Goal: Information Seeking & Learning: Check status

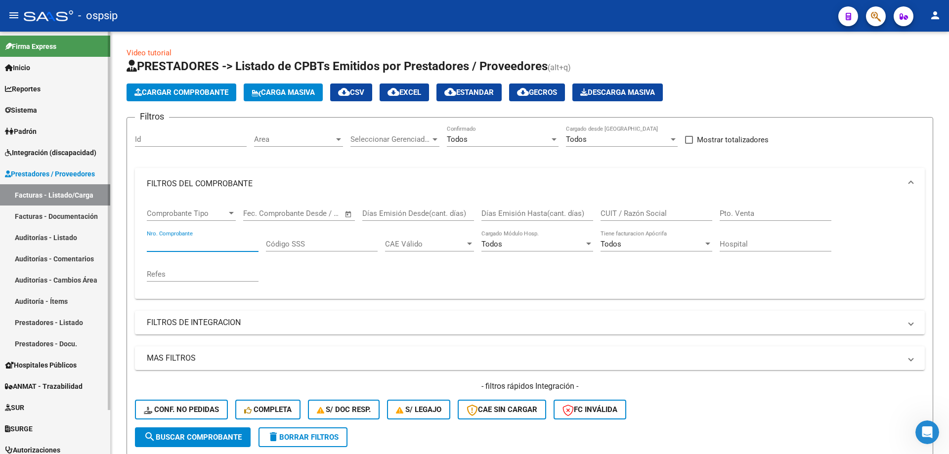
click at [45, 194] on link "Facturas - Listado/Carga" at bounding box center [55, 194] width 110 height 21
click at [52, 151] on span "Integración (discapacidad)" at bounding box center [50, 152] width 91 height 11
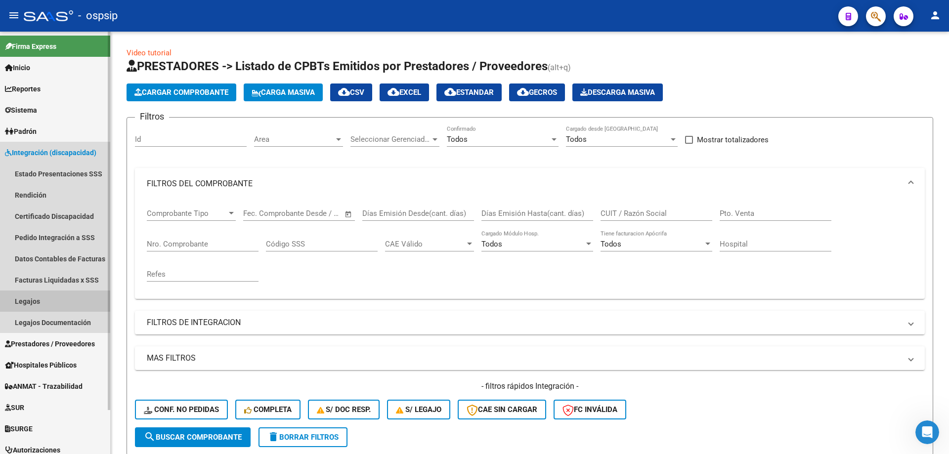
click at [28, 304] on link "Legajos" at bounding box center [55, 301] width 110 height 21
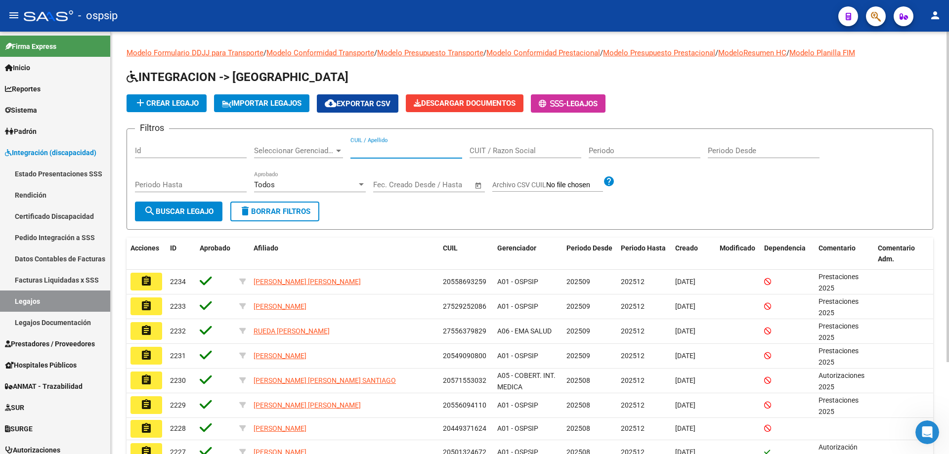
paste input "27530816643"
type input "27530816643"
click at [204, 205] on button "search Buscar Legajo" at bounding box center [179, 212] width 88 height 20
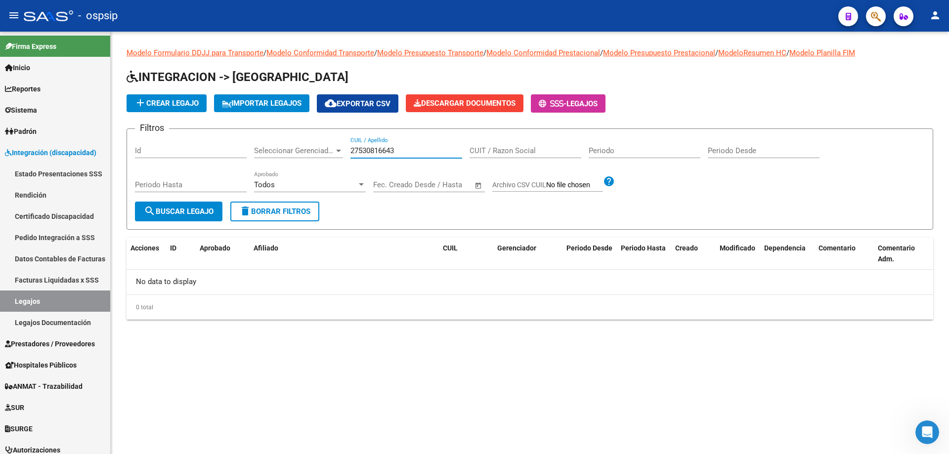
click at [419, 149] on input "27530816643" at bounding box center [407, 150] width 112 height 9
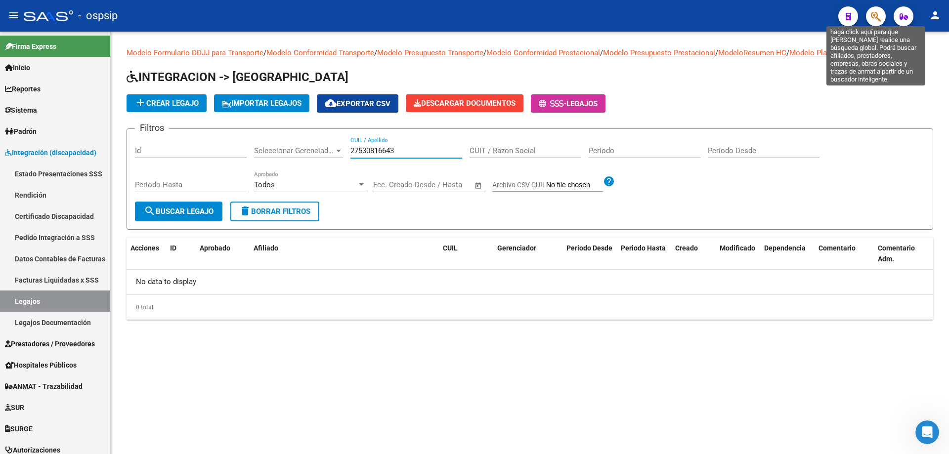
click at [879, 15] on icon "button" at bounding box center [876, 16] width 10 height 11
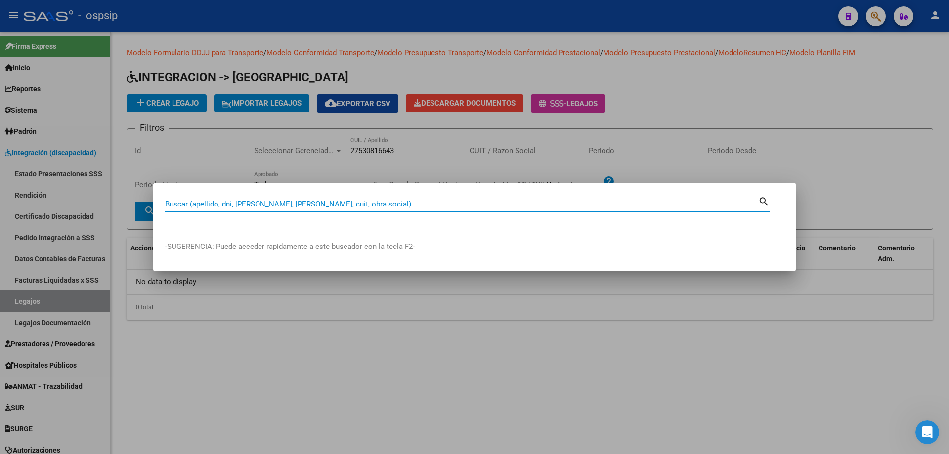
paste input "27530816643"
type input "27530816643"
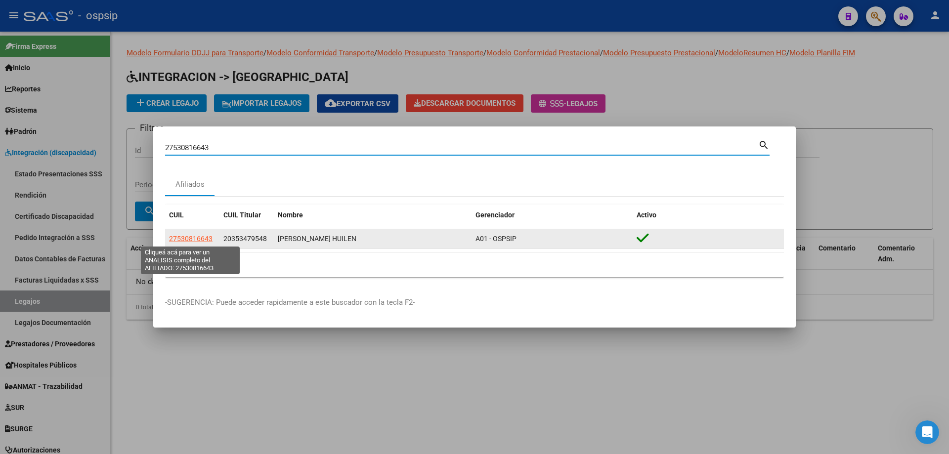
click at [177, 237] on span "27530816643" at bounding box center [191, 239] width 44 height 8
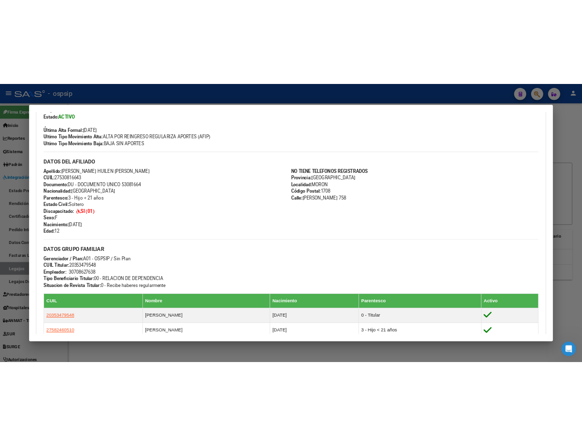
scroll to position [450, 0]
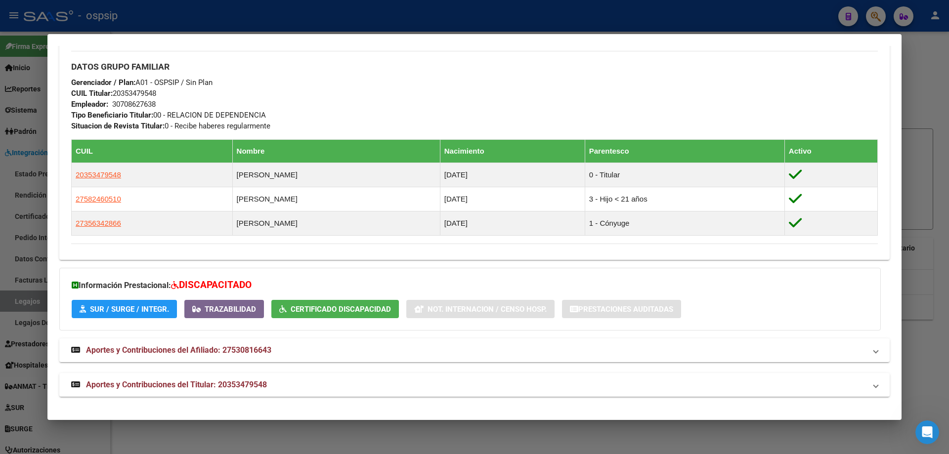
click at [929, 158] on div at bounding box center [474, 227] width 949 height 454
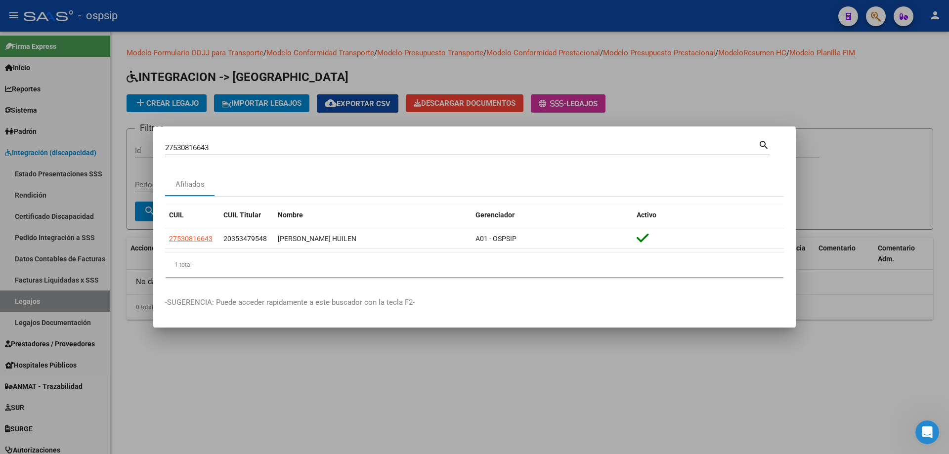
click at [918, 98] on div at bounding box center [474, 227] width 949 height 454
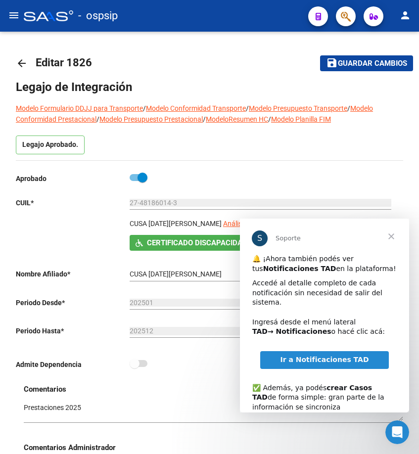
scroll to position [396, 0]
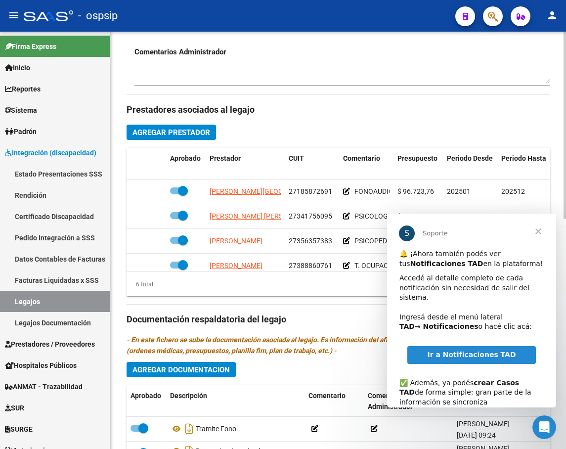
click at [418, 114] on h3 "Prestadores asociados al legajo" at bounding box center [339, 110] width 424 height 14
click at [418, 233] on span "Cerrar" at bounding box center [539, 232] width 36 height 36
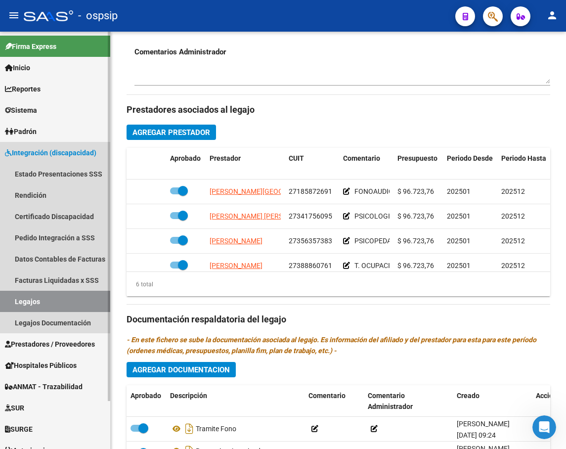
click at [33, 297] on link "Legajos" at bounding box center [55, 301] width 110 height 21
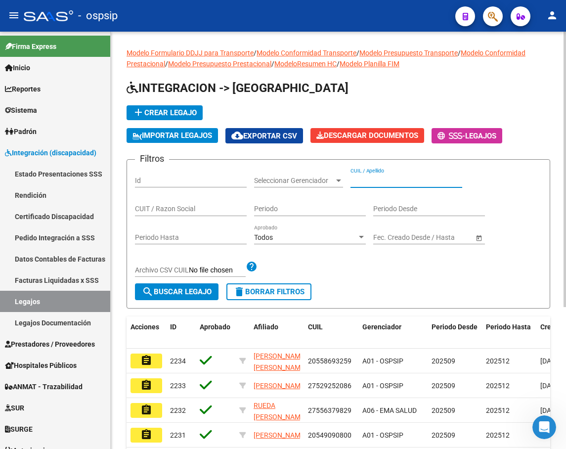
paste input "Estimados, espero se encuentren bien: En adjunto envío indicativo por inicio de…"
type input "Estimados, espero se encuentren bien: En adjunto envío indicativo por inicio de…"
drag, startPoint x: 498, startPoint y: 166, endPoint x: 492, endPoint y: 165, distance: 6.6
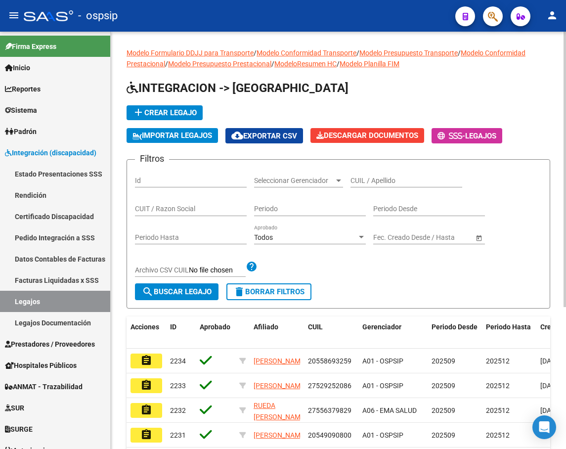
click at [498, 166] on form "Filtros Id Seleccionar Gerenciador Seleccionar Gerenciador CUIL / Apellido CUIT…" at bounding box center [339, 233] width 424 height 149
paste input "20556058467"
type input "20556058467"
click at [169, 298] on button "search Buscar Legajo" at bounding box center [177, 291] width 84 height 17
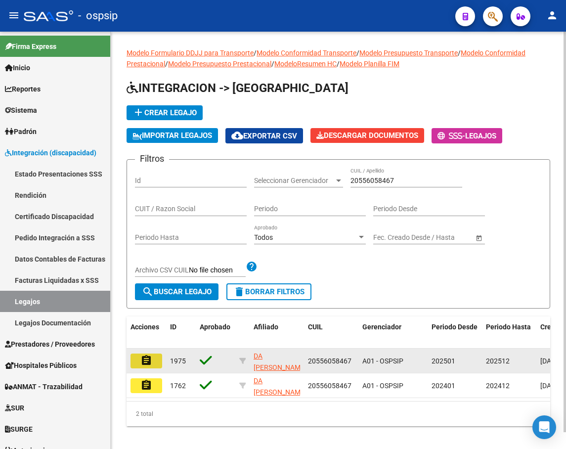
click at [142, 361] on mat-icon "assignment" at bounding box center [146, 360] width 12 height 12
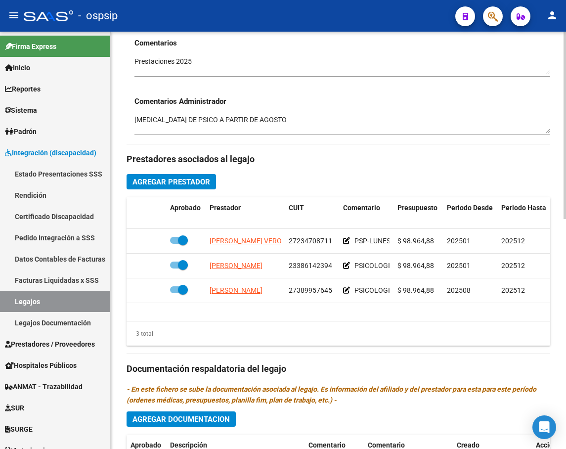
scroll to position [0, 1]
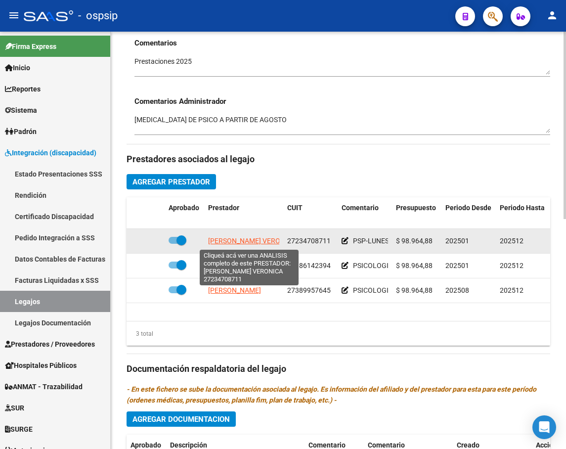
click at [245, 240] on span "LOPEZ ANALIA VERONICA" at bounding box center [252, 241] width 88 height 8
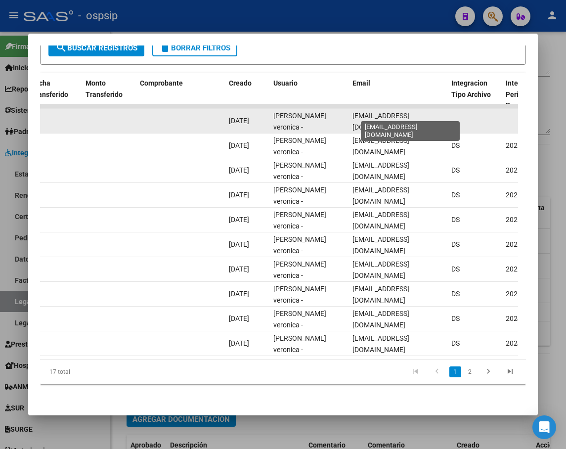
scroll to position [0, 25]
drag, startPoint x: 353, startPoint y: 115, endPoint x: 451, endPoint y: 118, distance: 98.4
click at [451, 118] on div "88976 Integración - Discapacidad Factura C: 2 - 1454 $ 98.964,88 01/09/2025 03/…" at bounding box center [166, 121] width 2136 height 25
copy div "analiaveronicalopez2014@gmail.com"
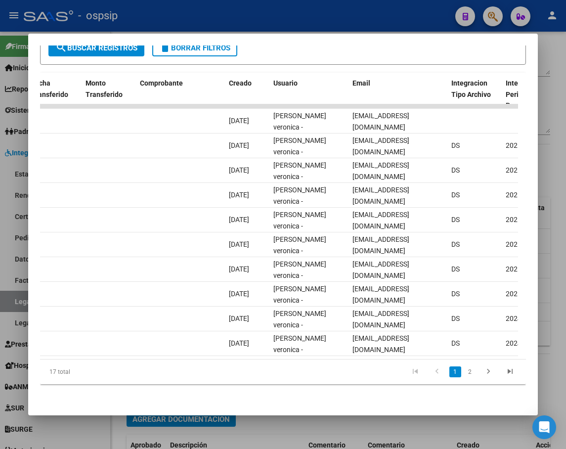
click at [447, 425] on div at bounding box center [283, 224] width 566 height 449
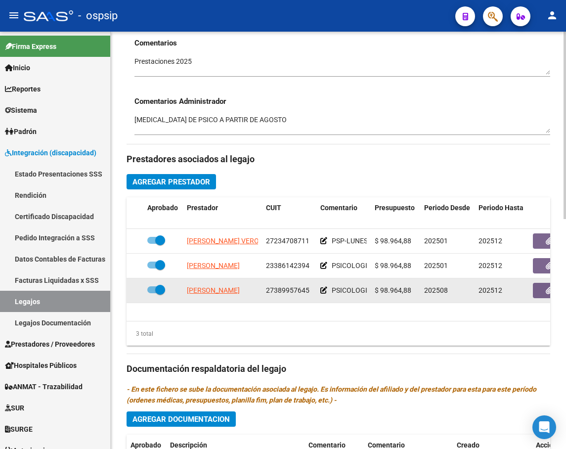
scroll to position [0, 18]
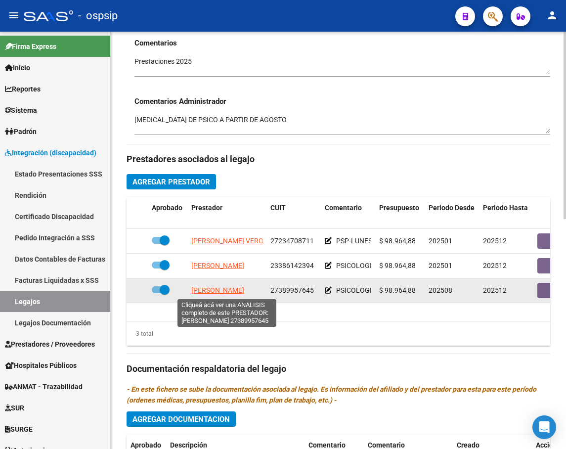
click at [226, 292] on span "SUAREZ MARIA BELEN" at bounding box center [217, 290] width 53 height 8
type textarea "27389957645"
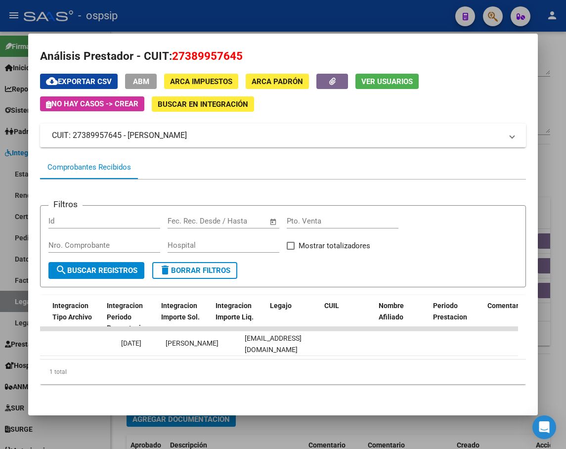
scroll to position [0, 949]
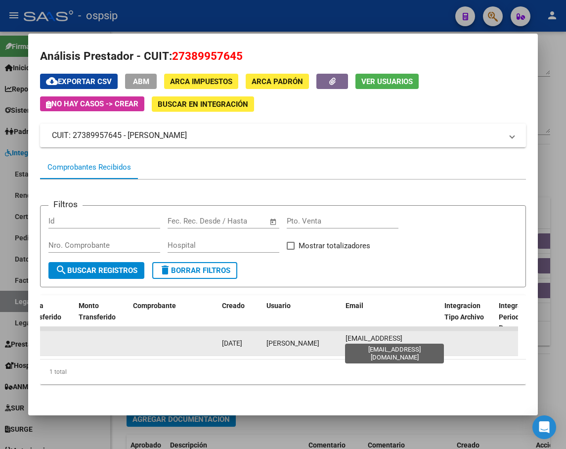
drag, startPoint x: 438, startPoint y: 334, endPoint x: 346, endPoint y: 338, distance: 92.6
click at [346, 338] on datatable-body-cell "licsuarezmbelen@gmail.com" at bounding box center [391, 343] width 99 height 24
copy span "licsuarezmbelen@gmail.com"
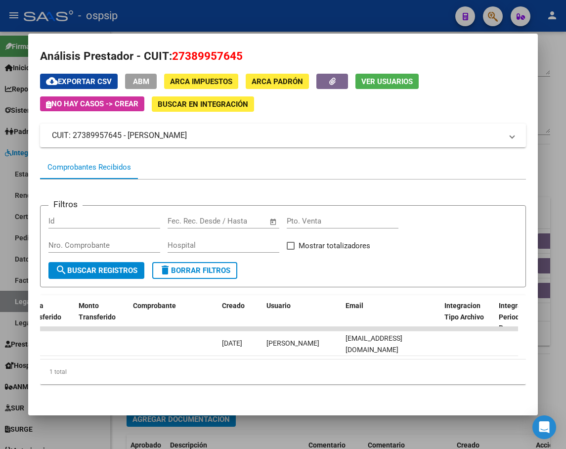
click at [548, 175] on div at bounding box center [283, 224] width 566 height 449
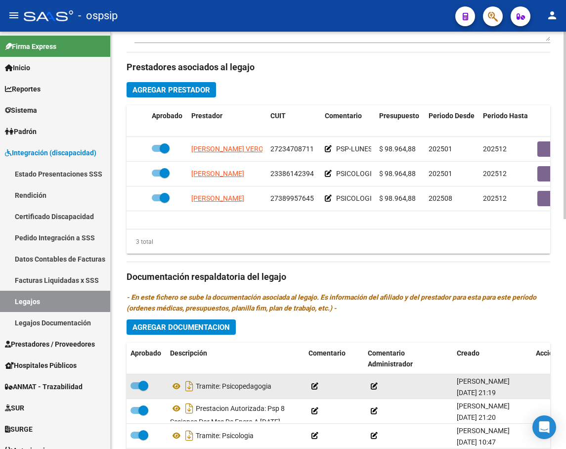
scroll to position [513, 0]
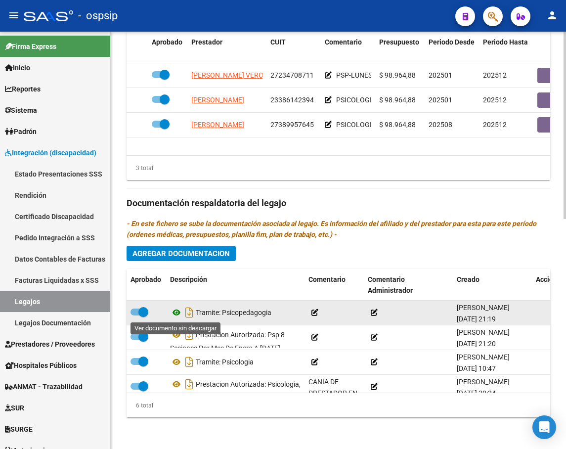
click at [175, 312] on icon at bounding box center [176, 313] width 13 height 12
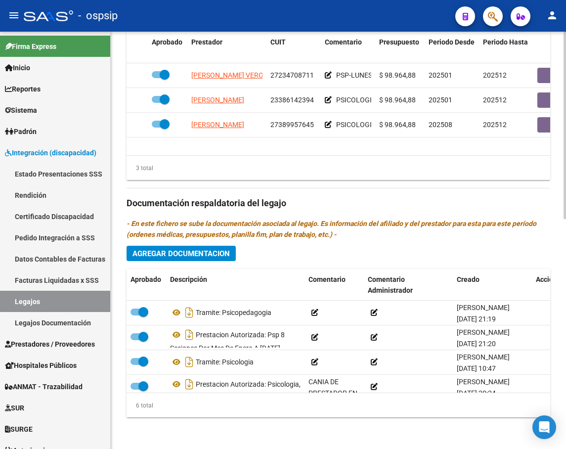
click at [499, 167] on div "3 total" at bounding box center [339, 168] width 424 height 25
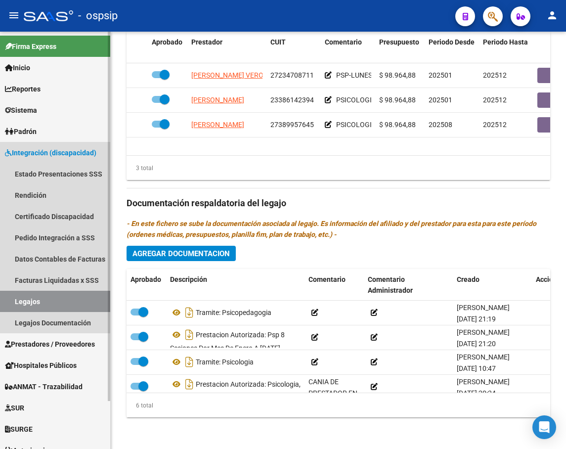
click at [41, 305] on link "Legajos" at bounding box center [55, 301] width 110 height 21
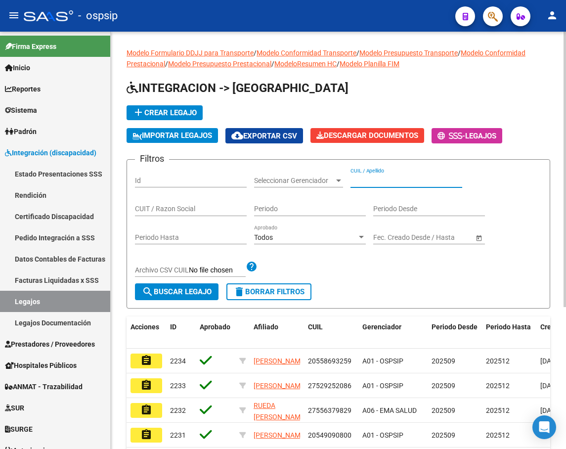
paste input "20536608126"
type input "20536608126"
click at [179, 295] on span "search Buscar Legajo" at bounding box center [177, 291] width 70 height 9
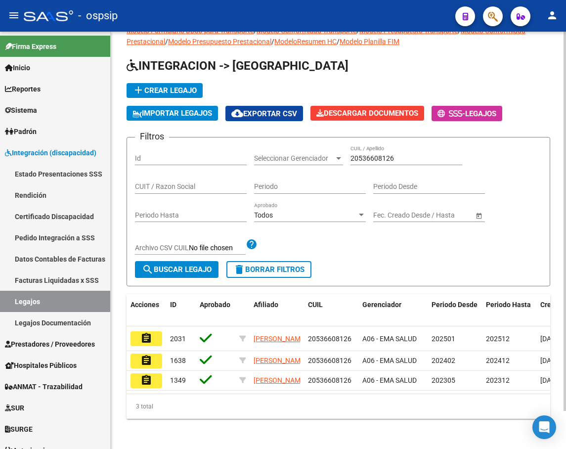
scroll to position [42, 0]
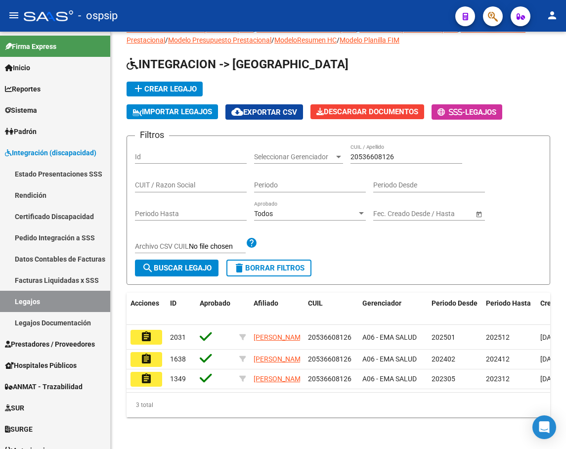
click at [152, 331] on mat-icon "assignment" at bounding box center [146, 337] width 12 height 12
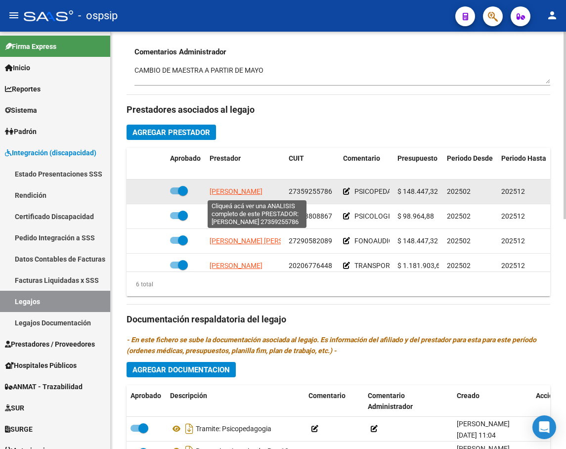
click at [231, 191] on span "MARTINEZ MARIA FLORENCIA" at bounding box center [236, 191] width 53 height 8
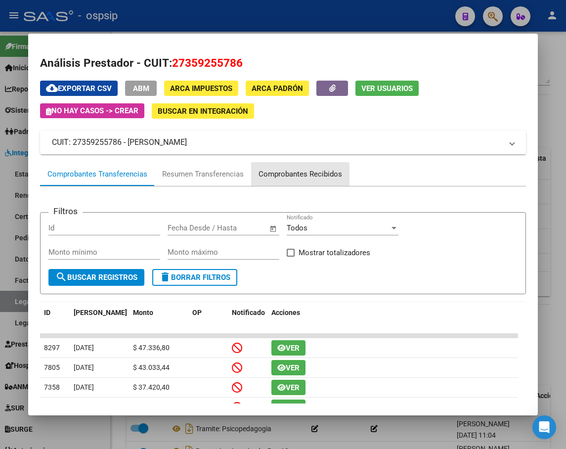
click at [279, 176] on div "Comprobantes Recibidos" at bounding box center [301, 174] width 84 height 11
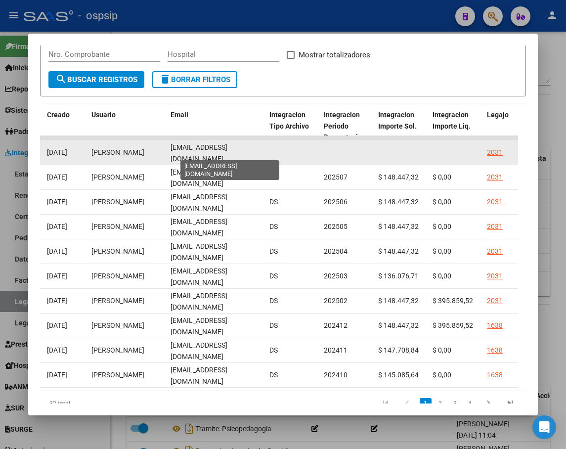
scroll to position [0, 27]
drag, startPoint x: 169, startPoint y: 155, endPoint x: 273, endPoint y: 153, distance: 103.8
copy div "mariaflorenciamartinez35@gmail.com"
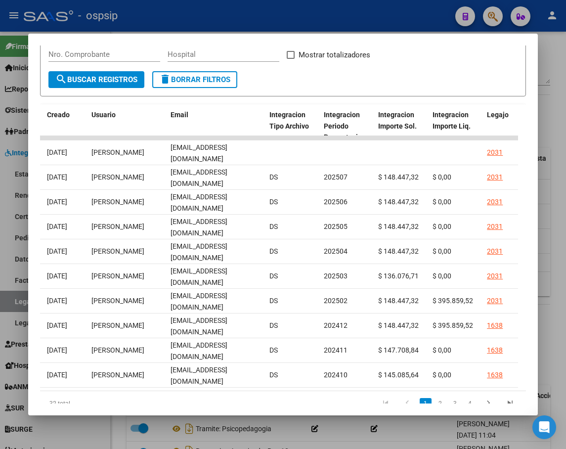
click at [557, 130] on div at bounding box center [283, 224] width 566 height 449
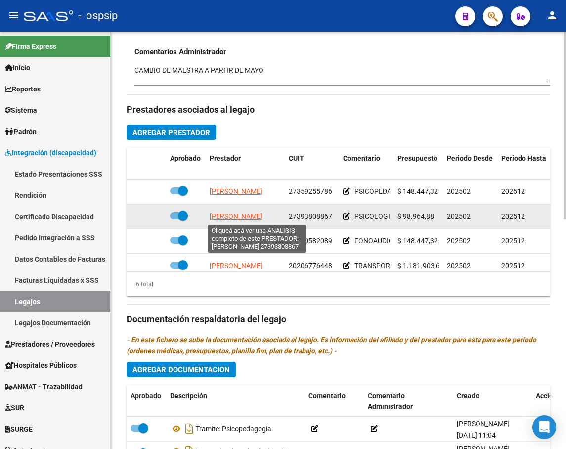
click at [238, 217] on span "MARTINEZ MARIA VALENTINA" at bounding box center [236, 216] width 53 height 8
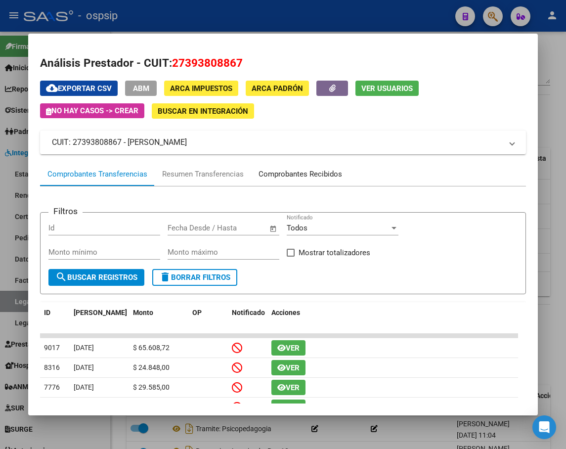
click at [292, 175] on div "Comprobantes Recibidos" at bounding box center [301, 174] width 84 height 11
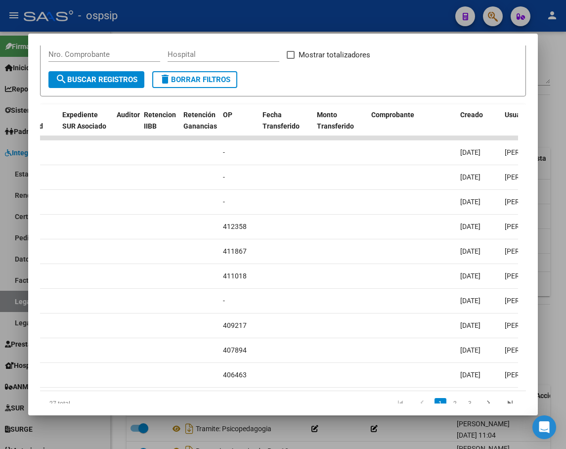
scroll to position [0, 876]
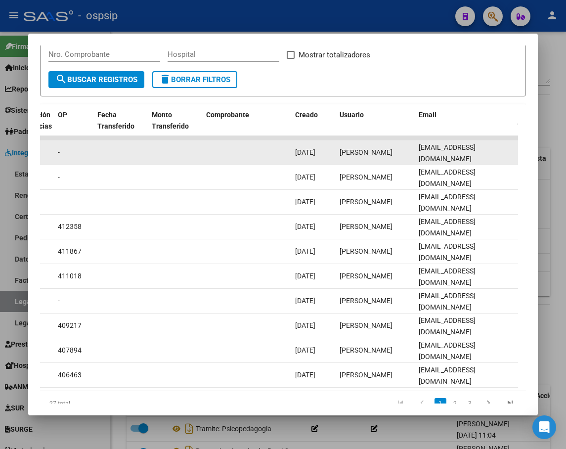
drag, startPoint x: 418, startPoint y: 154, endPoint x: 506, endPoint y: 158, distance: 88.1
click at [506, 158] on datatable-body-cell "martinezvale95@gmail.com" at bounding box center [464, 152] width 99 height 24
copy span "martinezvale95@gmail.com"
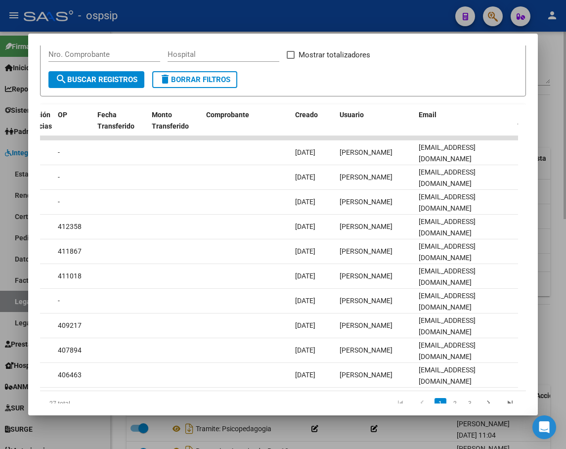
click at [549, 75] on div at bounding box center [283, 224] width 566 height 449
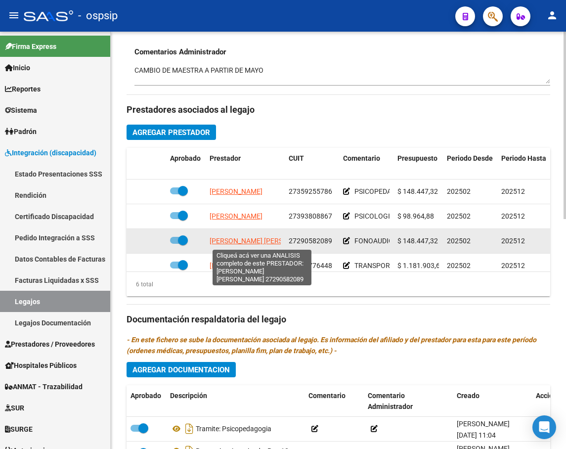
click at [251, 244] on span "MUÑOZ BOERO MARIA GABRIELA" at bounding box center [263, 241] width 107 height 8
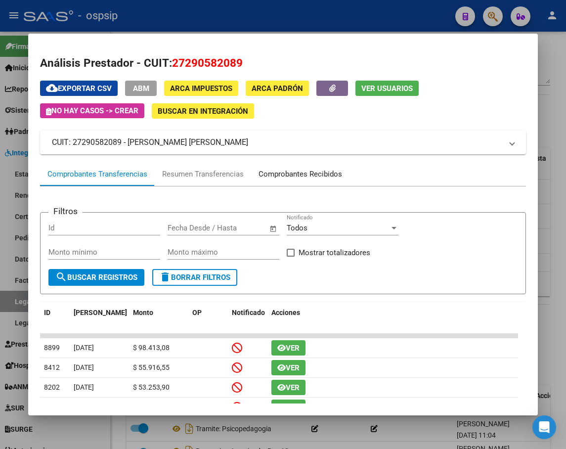
click at [286, 169] on div "Comprobantes Recibidos" at bounding box center [301, 174] width 84 height 11
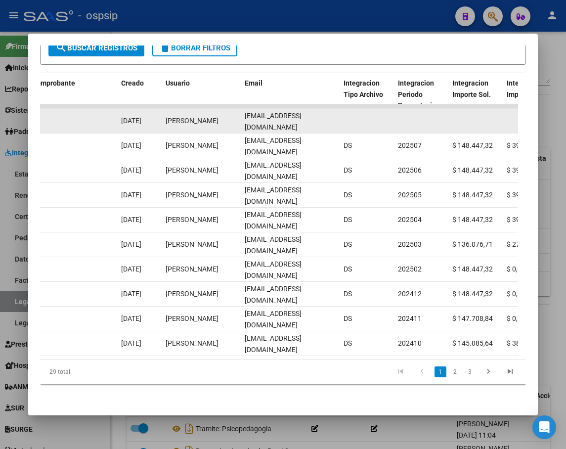
scroll to position [0, 7]
drag, startPoint x: 243, startPoint y: 111, endPoint x: 344, endPoint y: 118, distance: 101.1
click at [344, 118] on div "89218 Integración - Discapacidad Factura C: 2 - 1122 $ 148.447,32 05/09/2025 05…" at bounding box center [58, 121] width 2136 height 25
copy div "gabrielamunoz@hotmail.com.ar"
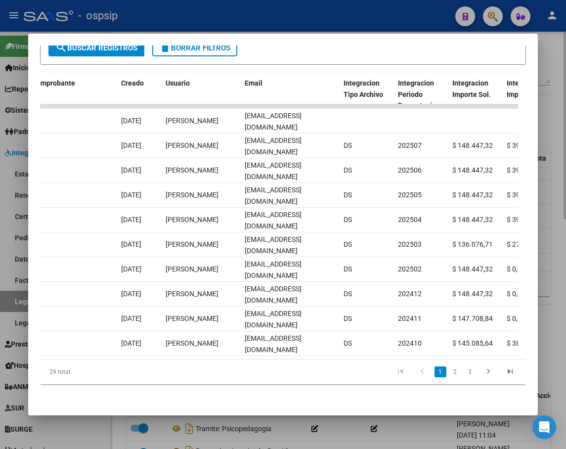
drag, startPoint x: 550, startPoint y: 106, endPoint x: 563, endPoint y: 121, distance: 19.6
click at [550, 106] on div at bounding box center [283, 224] width 566 height 449
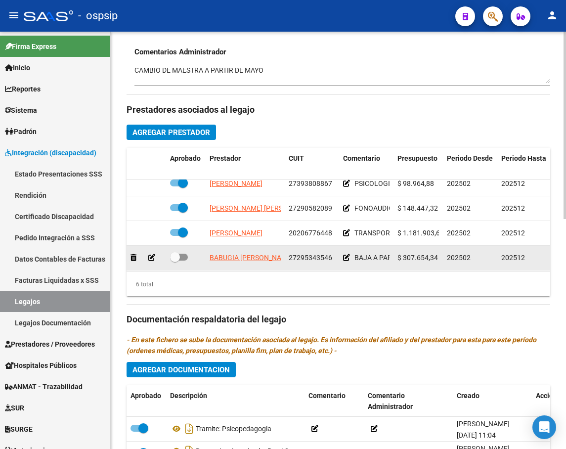
scroll to position [49, 0]
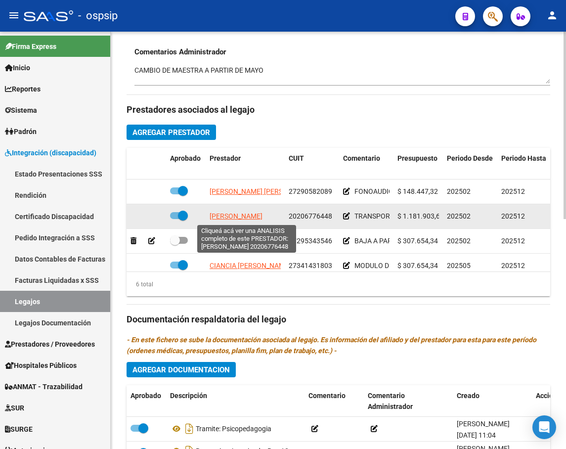
click at [251, 220] on span "FLORES CLAUDIO ARIEL" at bounding box center [236, 216] width 53 height 8
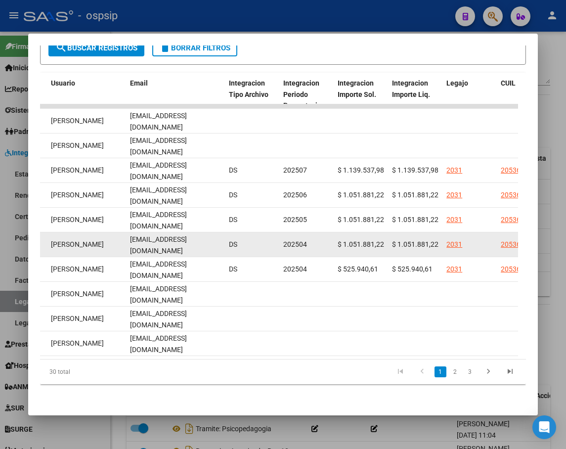
scroll to position [0, 1174]
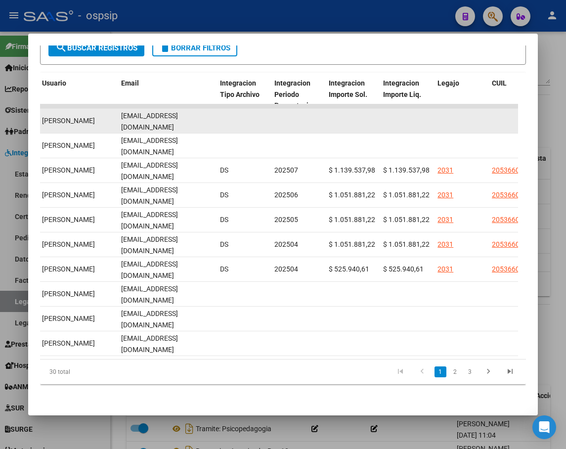
drag, startPoint x: 121, startPoint y: 113, endPoint x: 187, endPoint y: 116, distance: 66.3
click at [187, 116] on div "cbianco@ymail.com" at bounding box center [166, 120] width 91 height 21
copy span "cbianco@ymail.com"
click at [476, 114] on datatable-body-cell at bounding box center [461, 121] width 54 height 24
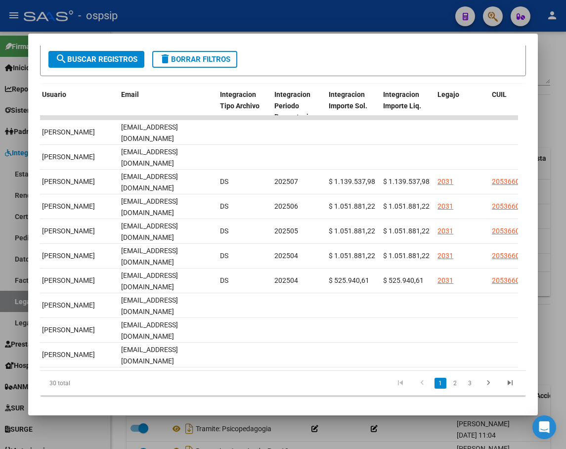
scroll to position [187, 0]
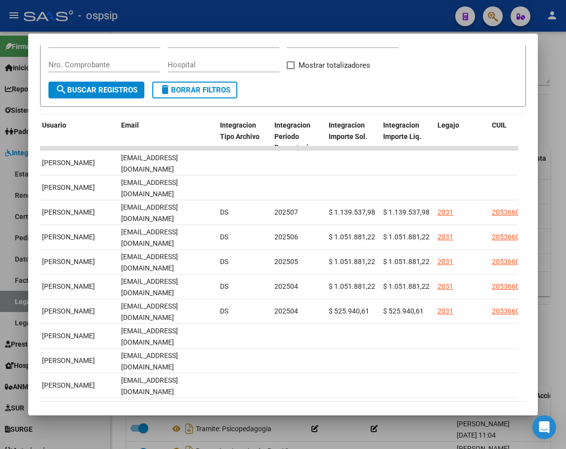
click at [556, 115] on div at bounding box center [283, 224] width 566 height 449
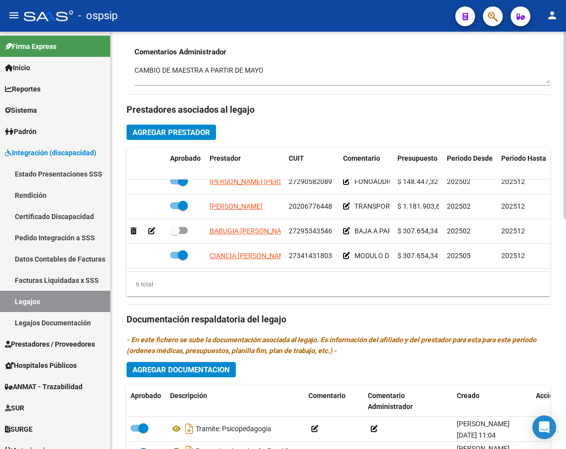
scroll to position [67, 0]
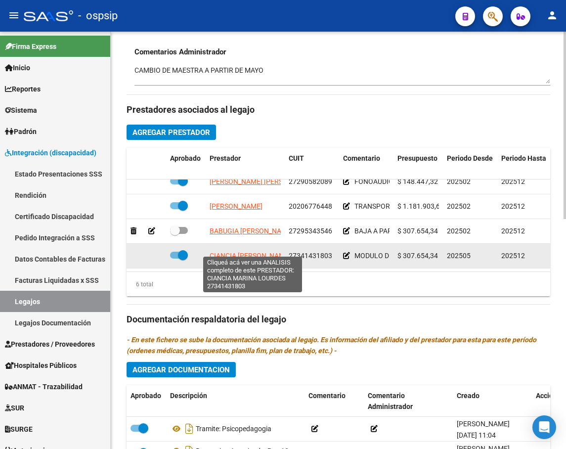
click at [253, 252] on span "CIANCIA MARINA LOURDES" at bounding box center [250, 256] width 81 height 8
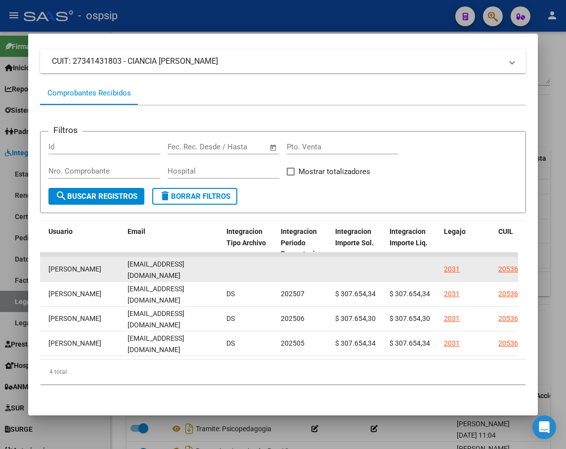
scroll to position [0, 10]
drag, startPoint x: 128, startPoint y: 262, endPoint x: 231, endPoint y: 269, distance: 103.1
copy div "marinalurdesciancia@gmail.com"
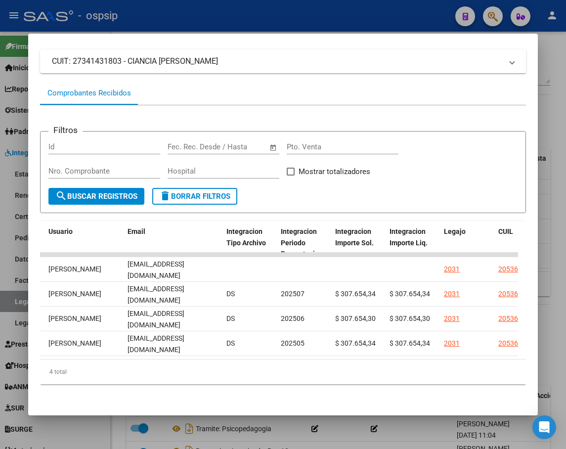
click at [447, 400] on div "Análisis Prestador - CUIT: 27341431803 cloud_download Exportar CSV ABM ARCA Imp…" at bounding box center [283, 189] width 486 height 430
click at [106, 432] on div at bounding box center [283, 224] width 566 height 449
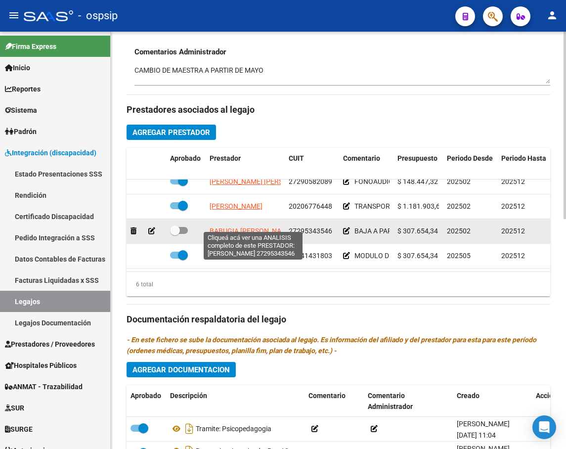
click at [233, 227] on span "BABUGIA MARIA VERONICA" at bounding box center [252, 231] width 84 height 8
type textarea "27295343546"
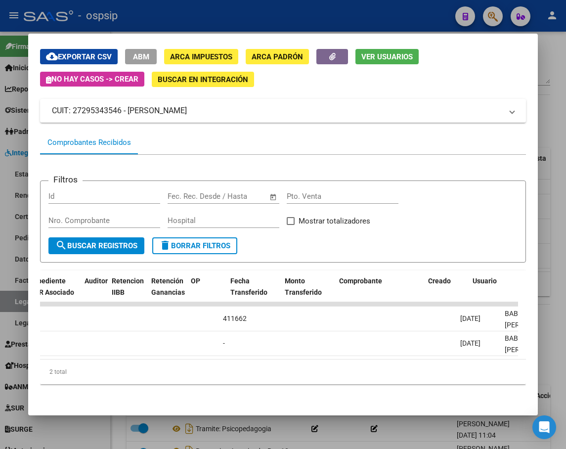
scroll to position [0, 871]
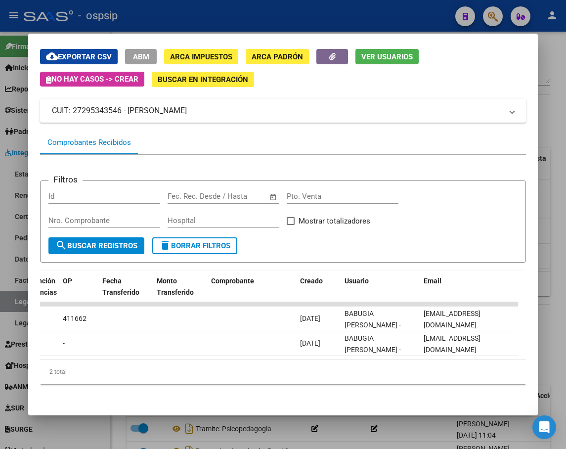
click at [561, 170] on div at bounding box center [283, 224] width 566 height 449
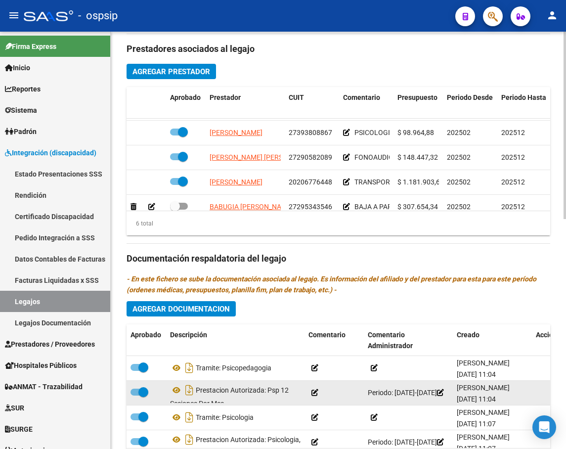
scroll to position [513, 0]
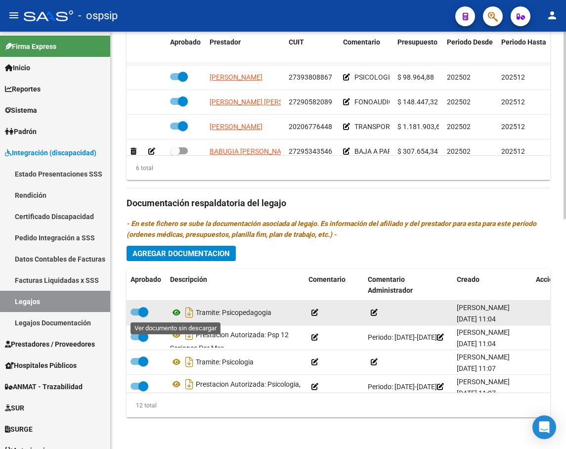
click at [179, 313] on icon at bounding box center [176, 313] width 13 height 12
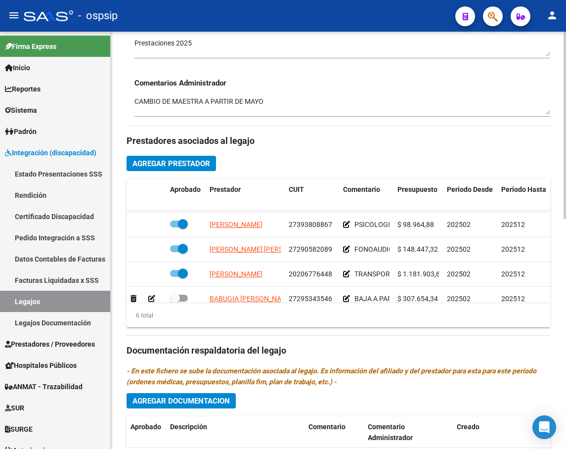
scroll to position [67, 0]
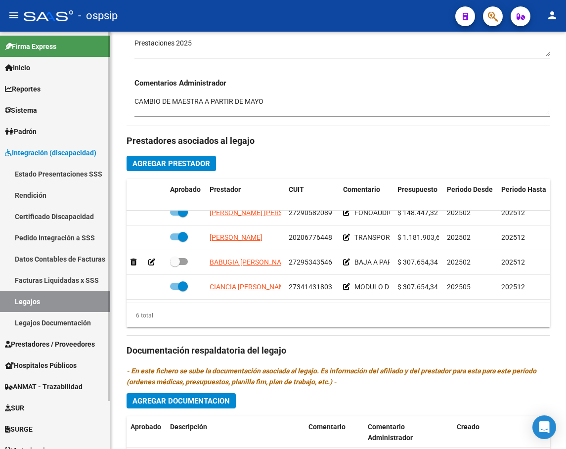
drag, startPoint x: 40, startPoint y: 301, endPoint x: 87, endPoint y: 266, distance: 58.3
click at [40, 301] on link "Legajos" at bounding box center [55, 301] width 110 height 21
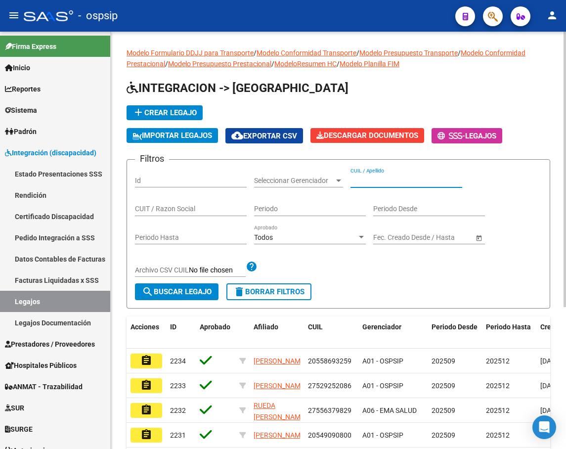
paste input "20527639884"
type input "20527639884"
click at [143, 294] on mat-icon "search" at bounding box center [148, 292] width 12 height 12
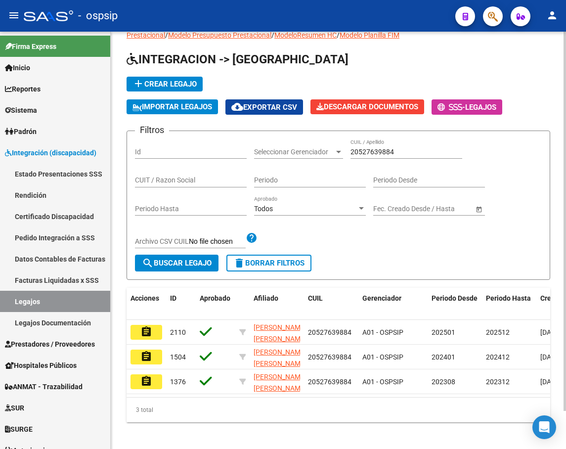
scroll to position [42, 0]
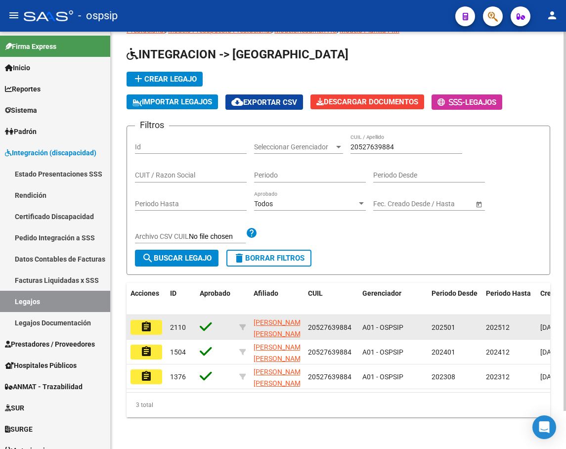
click at [156, 320] on button "assignment" at bounding box center [147, 327] width 32 height 15
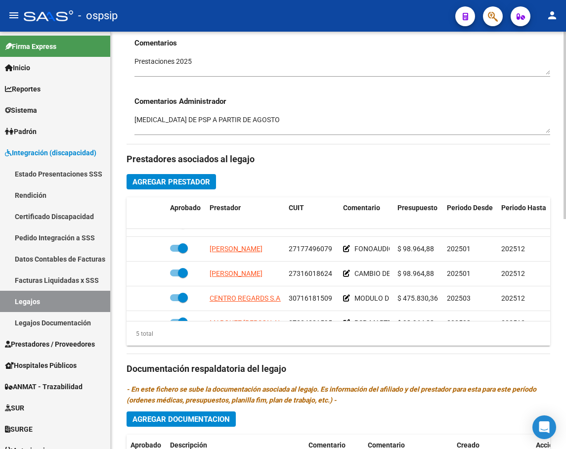
scroll to position [14, 0]
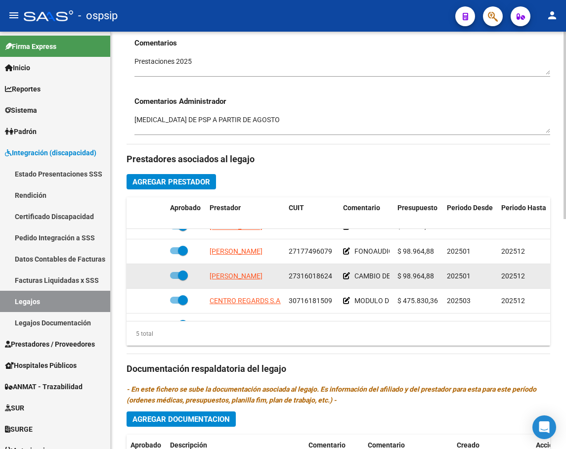
click at [185, 280] on span at bounding box center [183, 275] width 10 height 10
click at [175, 279] on input "checkbox" at bounding box center [175, 279] width 0 height 0
checkbox input "false"
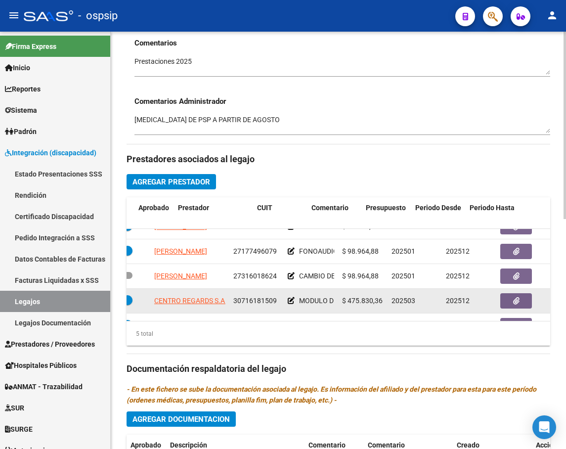
drag, startPoint x: 541, startPoint y: 272, endPoint x: 537, endPoint y: 298, distance: 26.5
click at [495, 300] on datatable-scroller "BENEGAS LOYO DIEGO ALEJO 20225591807 PSICOLOGIA. LUNES Y MIERCOLES 20 HS.R. PEÑ…" at bounding box center [283, 277] width 424 height 124
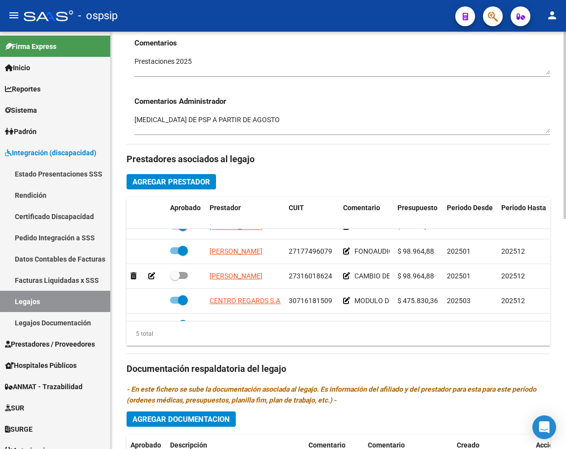
click at [372, 361] on div "Prestadores asociados al legajo Agregar Prestador Aprobado Prestador CUIT Comen…" at bounding box center [339, 367] width 424 height 446
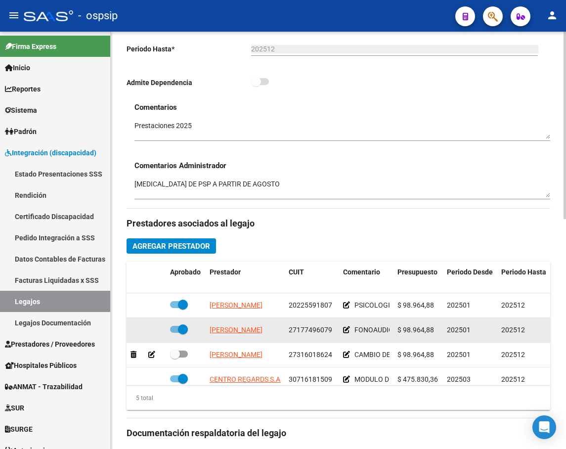
scroll to position [396, 0]
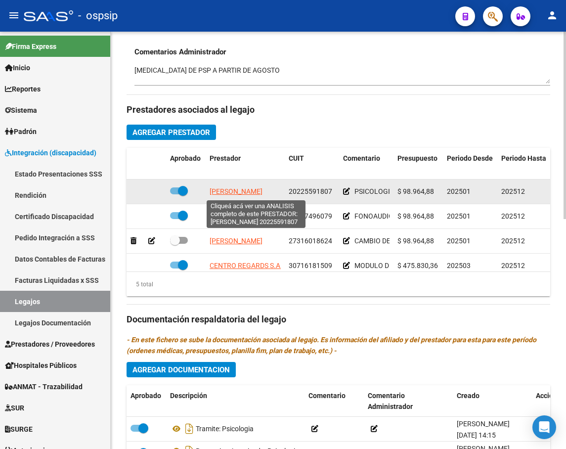
click at [263, 192] on span "BENEGAS LOYO DIEGO ALEJO" at bounding box center [236, 191] width 53 height 8
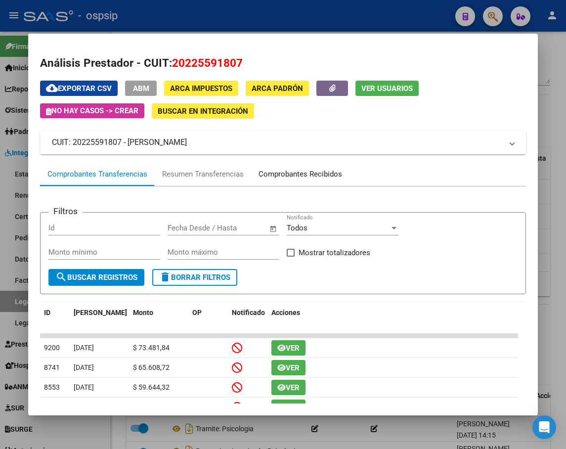
click at [324, 165] on div "Comprobantes Recibidos" at bounding box center [300, 174] width 98 height 24
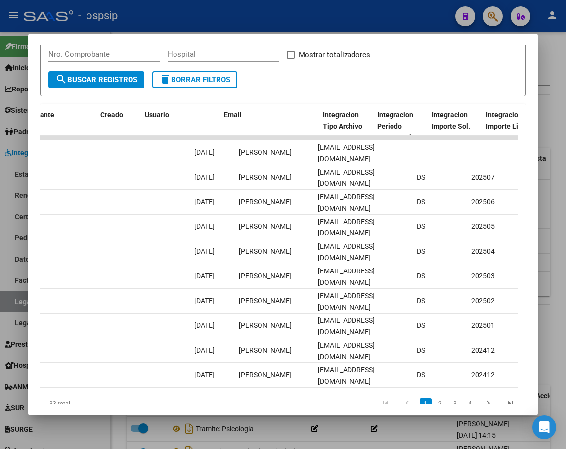
scroll to position [0, 1121]
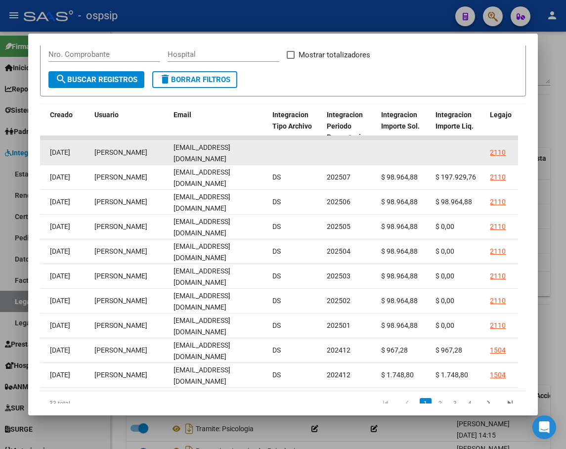
drag, startPoint x: 173, startPoint y: 152, endPoint x: 258, endPoint y: 156, distance: 84.6
click at [258, 156] on datatable-body-cell "benegas.loyo@gmail.com" at bounding box center [219, 152] width 99 height 24
copy span "benegas.loyo@gmail.com"
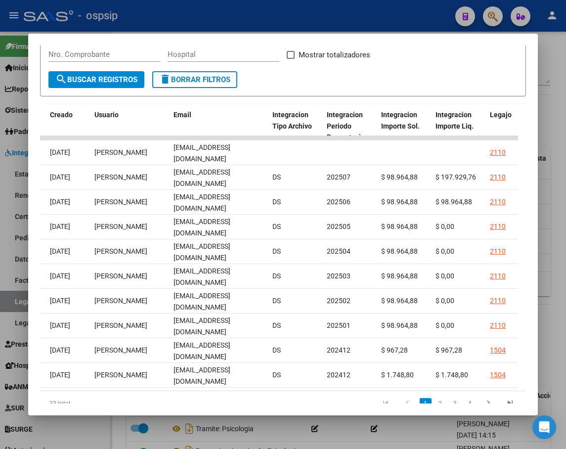
click at [550, 114] on div at bounding box center [283, 224] width 566 height 449
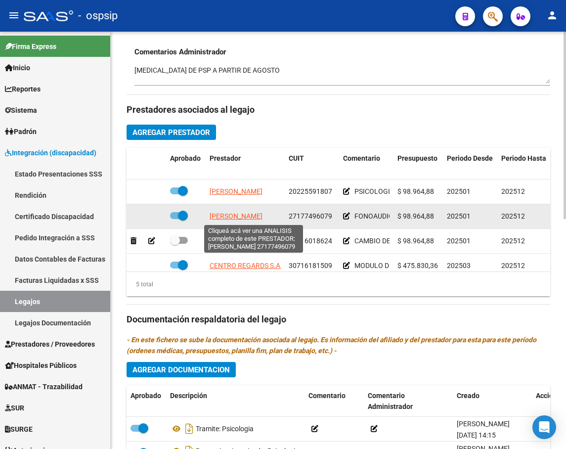
click at [250, 217] on span "MACCHI ANDREA GABRIELA" at bounding box center [236, 216] width 53 height 8
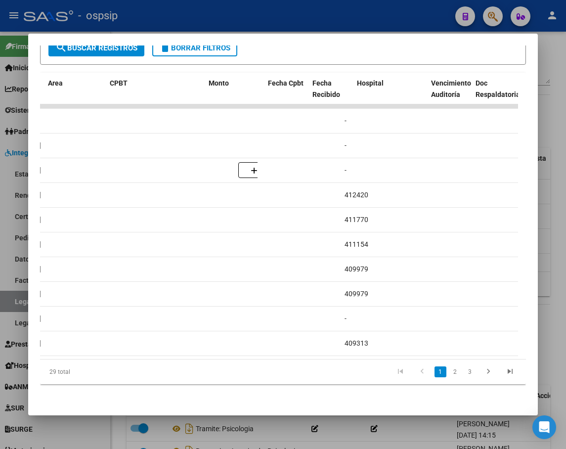
scroll to position [0, 942]
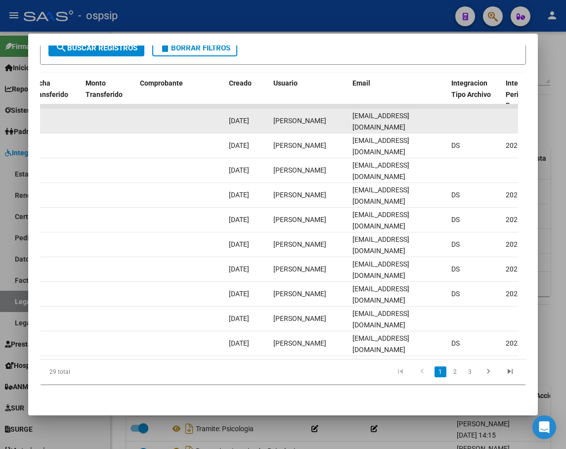
drag, startPoint x: 350, startPoint y: 109, endPoint x: 457, endPoint y: 113, distance: 106.9
click at [457, 113] on div "88960 Integración - Discapacidad Factura B: 9 - 743 $ 98.964,88 03/09/2025 03/0…" at bounding box center [166, 121] width 2136 height 25
copy div "andreamacchi@intramed.net"
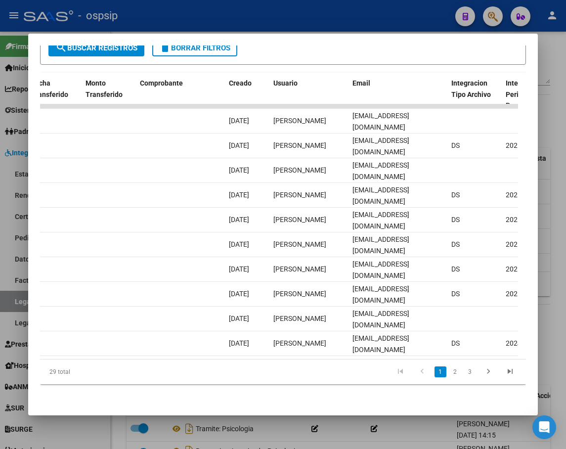
click at [560, 211] on div at bounding box center [283, 224] width 566 height 449
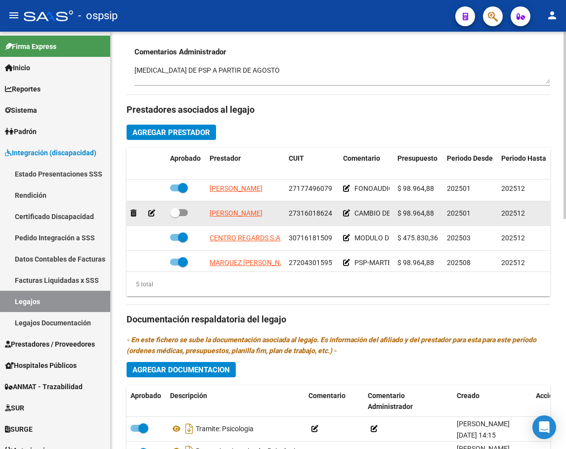
scroll to position [43, 0]
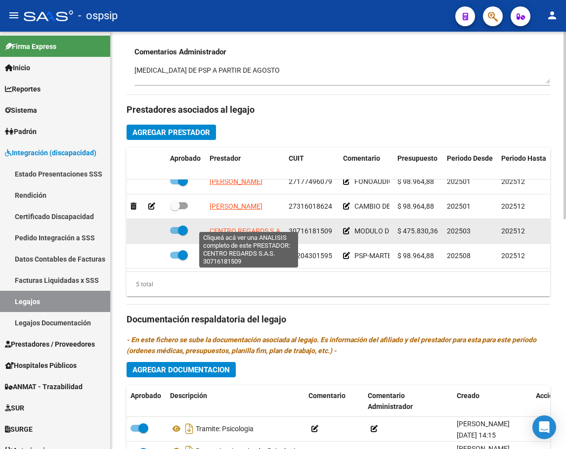
click at [236, 227] on span "CENTRO REGARDS S.A.S." at bounding box center [249, 231] width 79 height 8
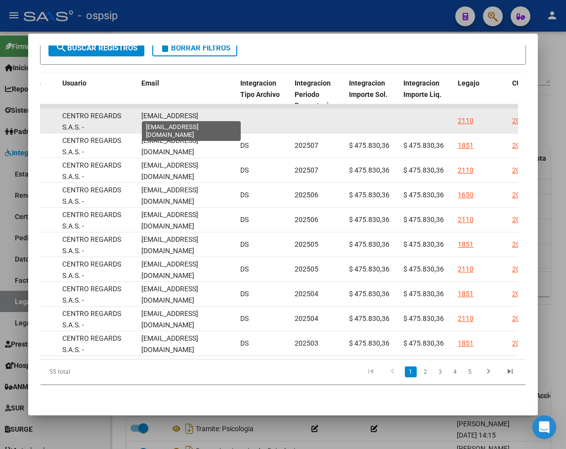
scroll to position [0, 8]
drag, startPoint x: 140, startPoint y: 114, endPoint x: 238, endPoint y: 115, distance: 97.4
copy div "contable@centroregards.com.ar"
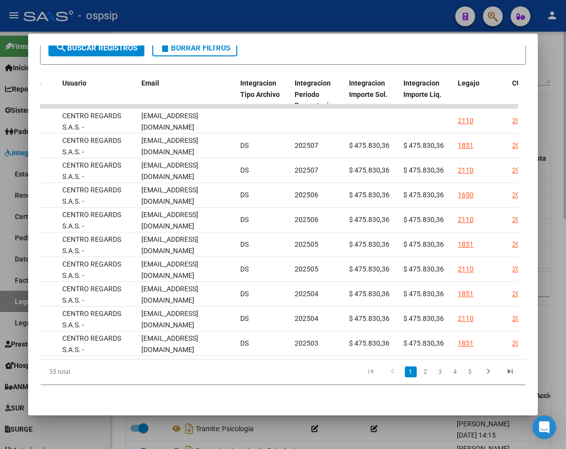
click at [552, 186] on div at bounding box center [283, 224] width 566 height 449
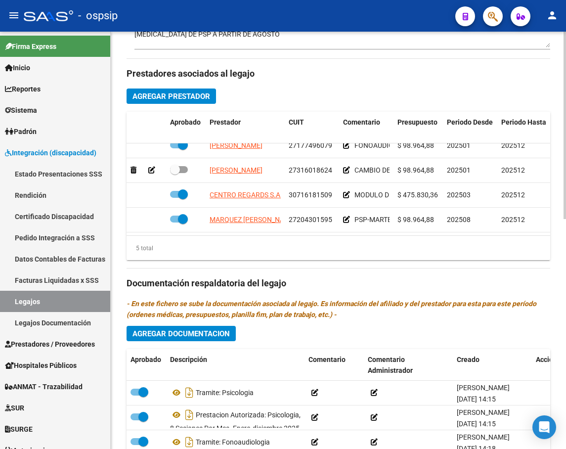
scroll to position [445, 0]
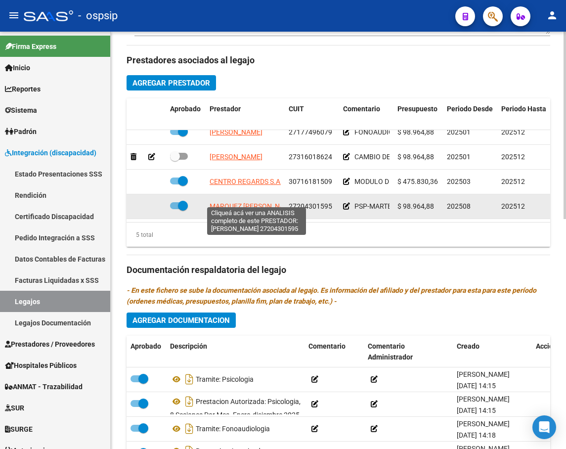
click at [254, 202] on span "MARQUEZ GABRIELA ANDREA" at bounding box center [253, 206] width 87 height 8
type textarea "27204301595"
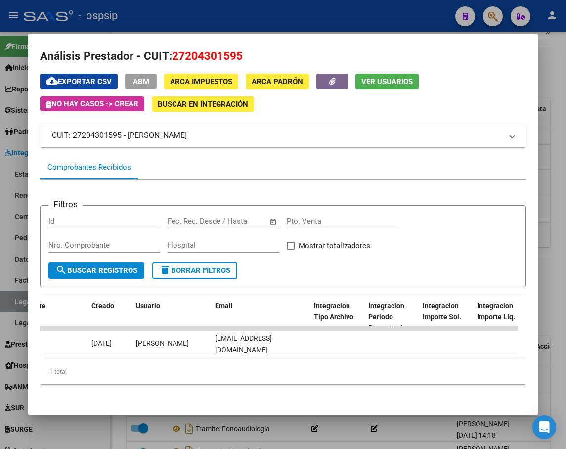
scroll to position [0, 1018]
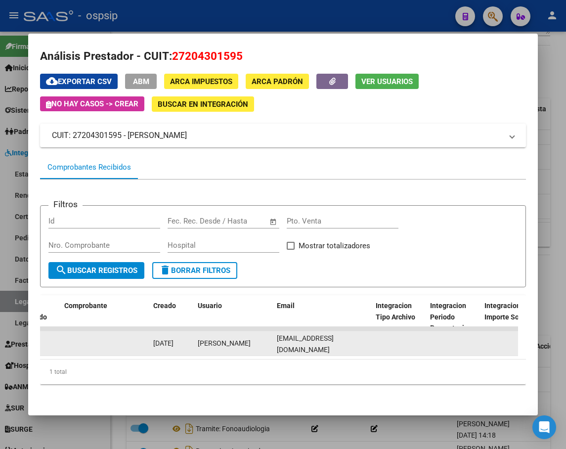
drag, startPoint x: 271, startPoint y: 335, endPoint x: 363, endPoint y: 335, distance: 92.0
click at [363, 335] on div "88546 Integración - Discapacidad Factura C: 1 - 435 $ 98.964,88 01/09/2025 01/0…" at bounding box center [90, 343] width 2136 height 25
click at [375, 334] on datatable-body-cell at bounding box center [399, 343] width 54 height 24
drag, startPoint x: 361, startPoint y: 336, endPoint x: 275, endPoint y: 336, distance: 86.0
click at [275, 336] on datatable-body-cell "gamarquez09@gmail.com" at bounding box center [322, 343] width 99 height 24
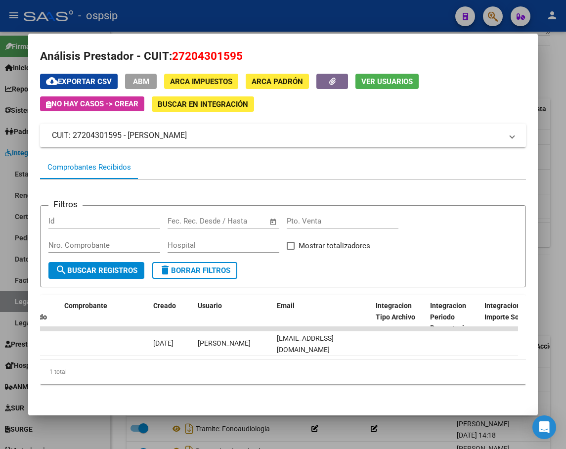
click at [441, 350] on datatable-body "88546 Integración - Discapacidad Factura C: 1 - 435 $ 98.964,88 01/09/2025 01/0…" at bounding box center [279, 343] width 478 height 33
click at [549, 310] on div at bounding box center [283, 224] width 566 height 449
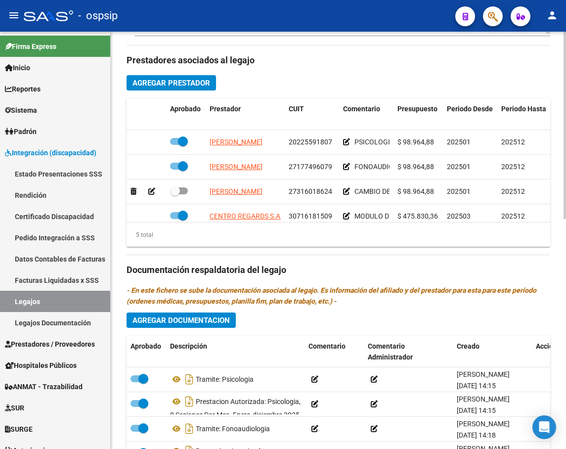
scroll to position [43, 0]
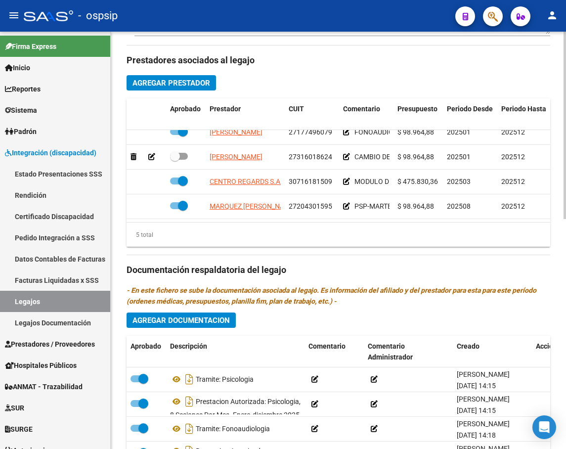
click at [462, 239] on div "5 total" at bounding box center [339, 234] width 424 height 25
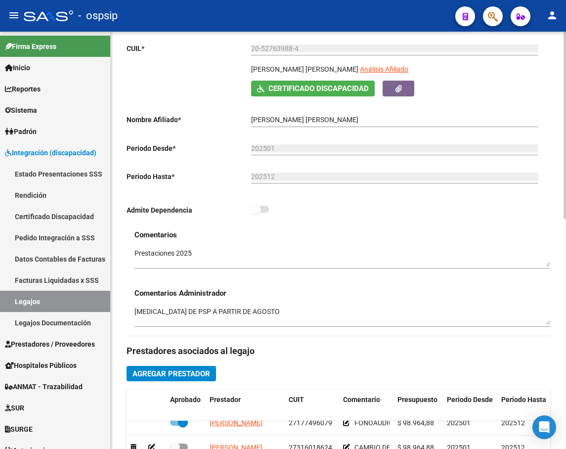
scroll to position [148, 0]
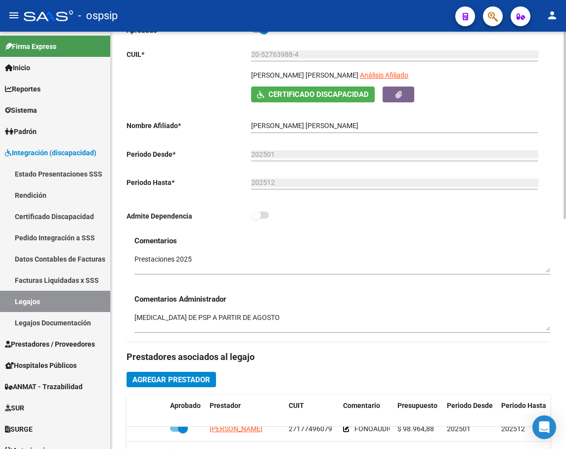
click at [366, 245] on h3 "Comentarios" at bounding box center [342, 240] width 416 height 11
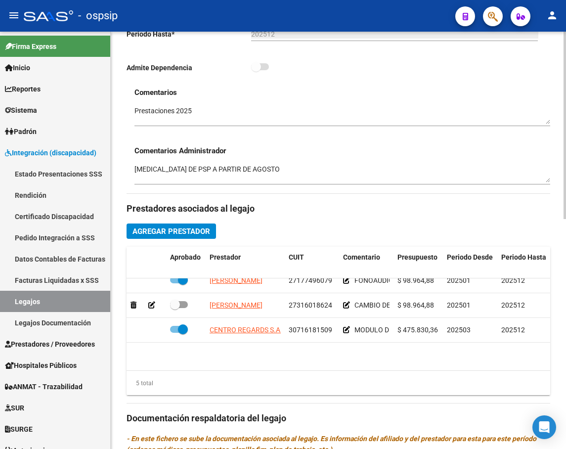
scroll to position [0, 0]
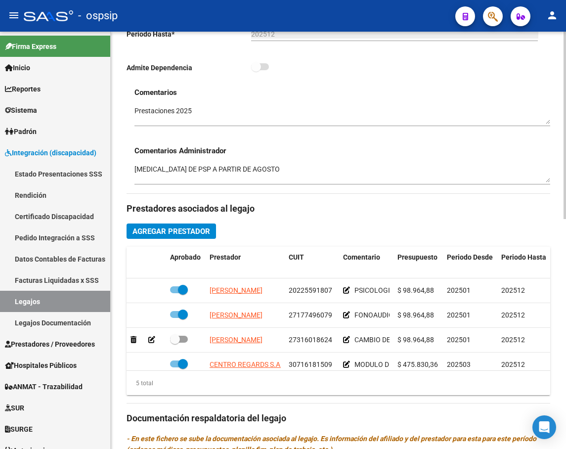
drag, startPoint x: 462, startPoint y: 148, endPoint x: 465, endPoint y: 174, distance: 26.4
click at [462, 148] on h3 "Comentarios Administrador" at bounding box center [342, 150] width 416 height 11
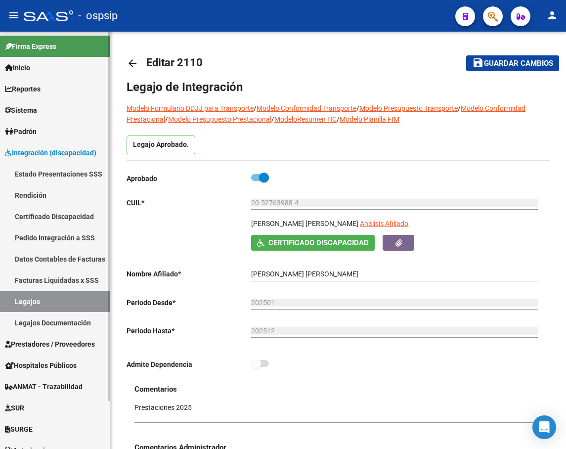
click at [49, 300] on link "Legajos" at bounding box center [55, 301] width 110 height 21
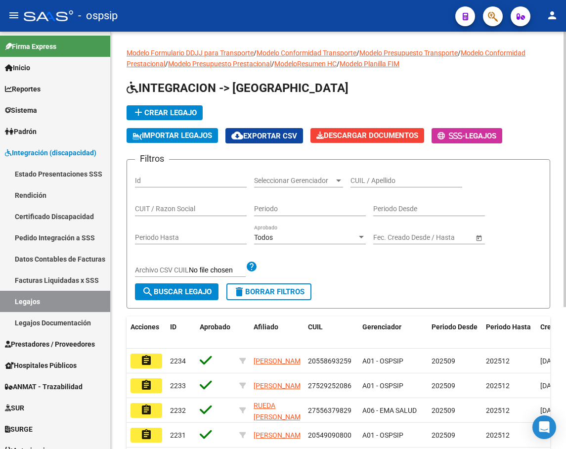
drag, startPoint x: 361, startPoint y: 176, endPoint x: 358, endPoint y: 180, distance: 5.5
click at [360, 181] on input "CUIL / Apellido" at bounding box center [407, 180] width 112 height 8
drag, startPoint x: 487, startPoint y: 184, endPoint x: 394, endPoint y: 206, distance: 95.9
click at [476, 191] on div "Filtros Id Seleccionar Gerenciador Seleccionar Gerenciador CUIL / Apellido CUIT…" at bounding box center [338, 226] width 407 height 116
paste input "27549573865"
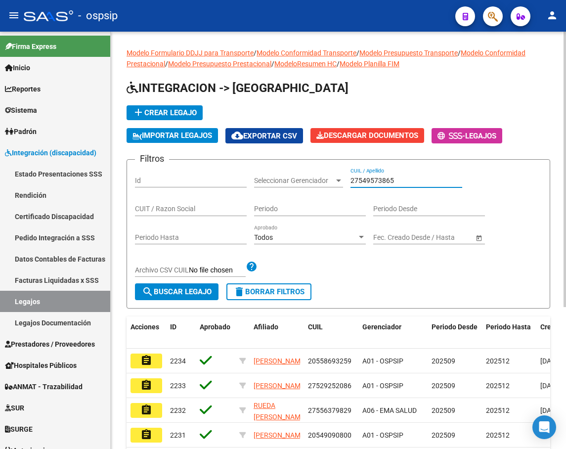
type input "27549573865"
click at [168, 296] on span "search Buscar Legajo" at bounding box center [177, 291] width 70 height 9
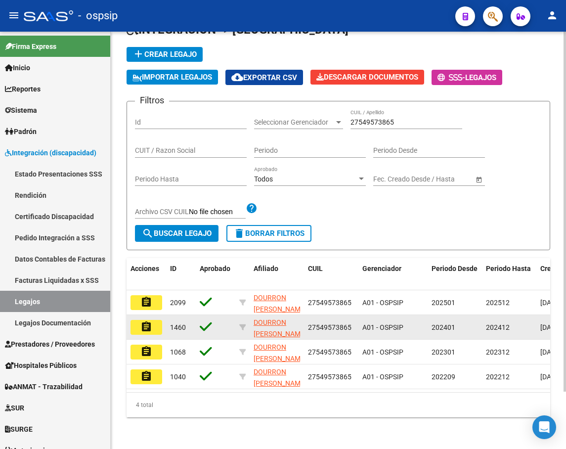
scroll to position [67, 0]
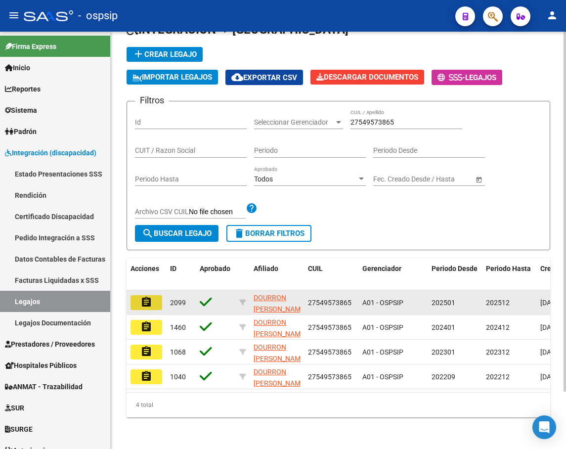
click at [148, 296] on mat-icon "assignment" at bounding box center [146, 302] width 12 height 12
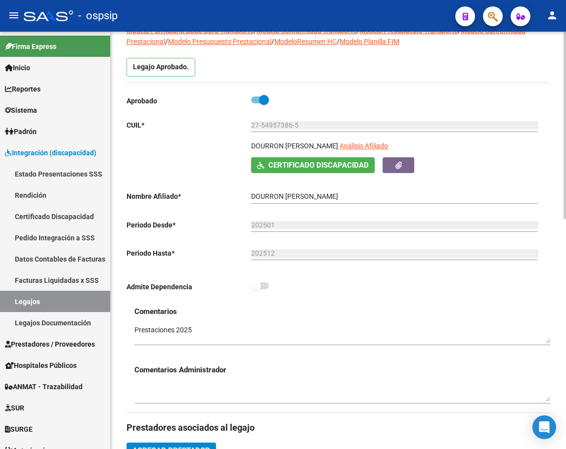
scroll to position [49, 0]
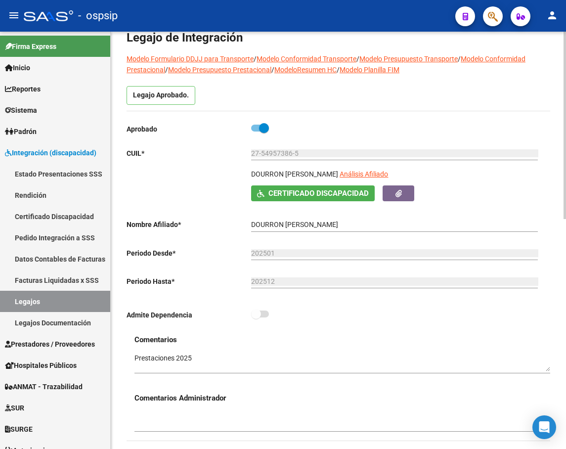
click at [404, 342] on h3 "Comentarios" at bounding box center [342, 339] width 416 height 11
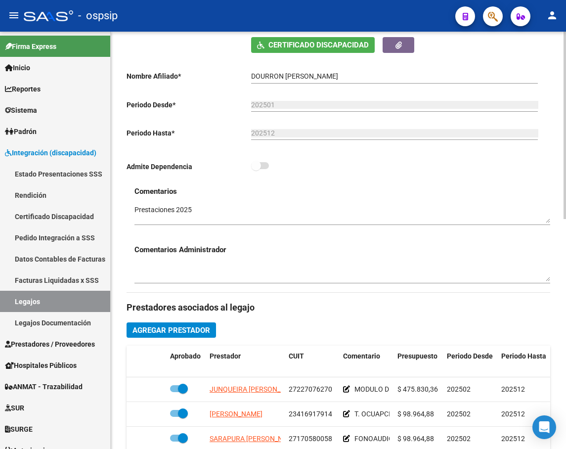
scroll to position [346, 0]
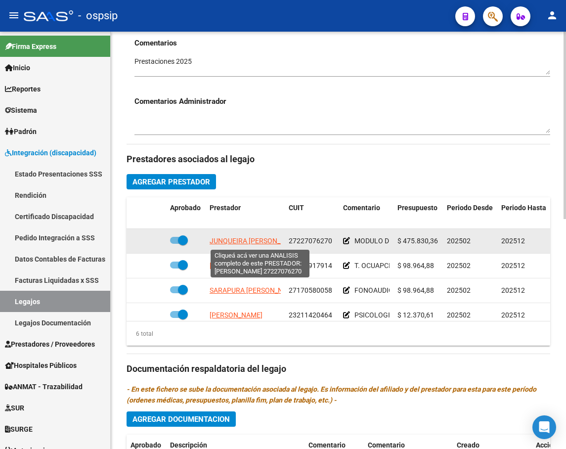
click at [247, 243] on span "JUNQUEIRA MARIA ALEJANDRA" at bounding box center [256, 241] width 92 height 8
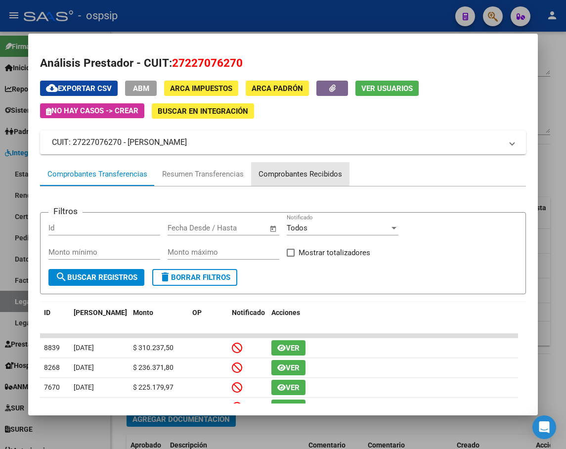
click at [291, 170] on div "Comprobantes Recibidos" at bounding box center [301, 174] width 84 height 11
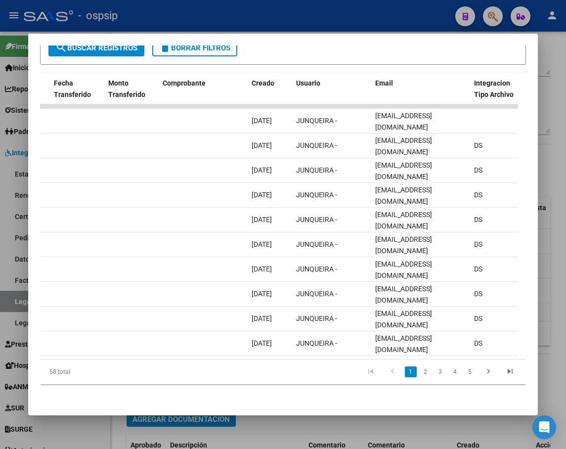
scroll to position [0, 931]
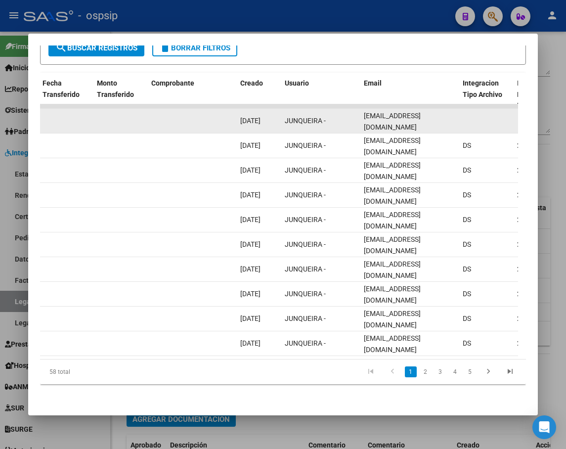
drag, startPoint x: 444, startPoint y: 112, endPoint x: 390, endPoint y: 111, distance: 54.4
click at [350, 121] on div "89798 Integración - Discapacidad Factura B: 4 - 1909 $ 475.830,36 01/09/2025 11…" at bounding box center [177, 121] width 2136 height 25
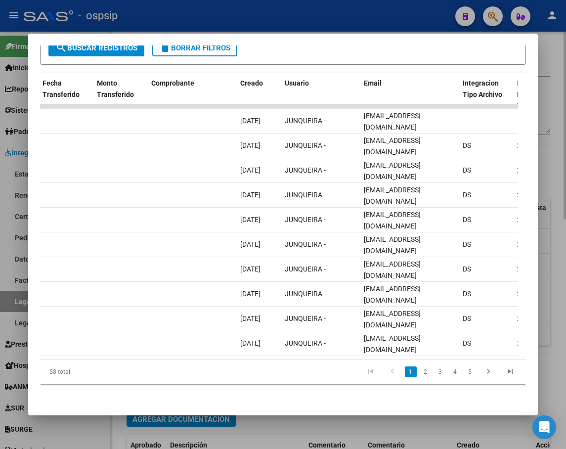
click at [471, 424] on div at bounding box center [283, 224] width 566 height 449
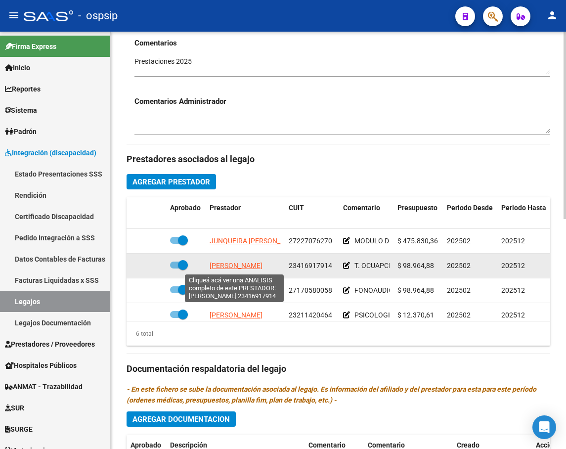
click at [255, 269] on span "UNZUE CAMILA" at bounding box center [236, 266] width 53 height 8
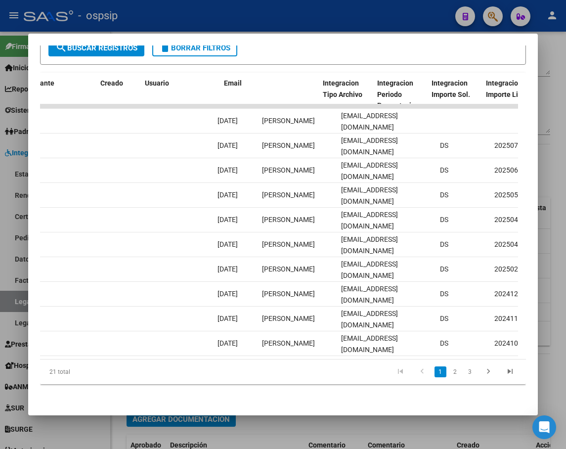
scroll to position [0, 1071]
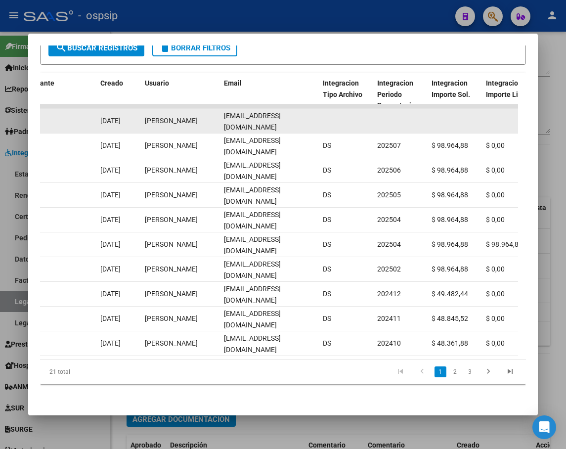
drag, startPoint x: 221, startPoint y: 113, endPoint x: 324, endPoint y: 114, distance: 102.8
click at [334, 114] on div "89252 Integración - Discapacidad Factura C: 1 - 185 $ 98.964,88 01/09/2025 06/0…" at bounding box center [37, 121] width 2136 height 25
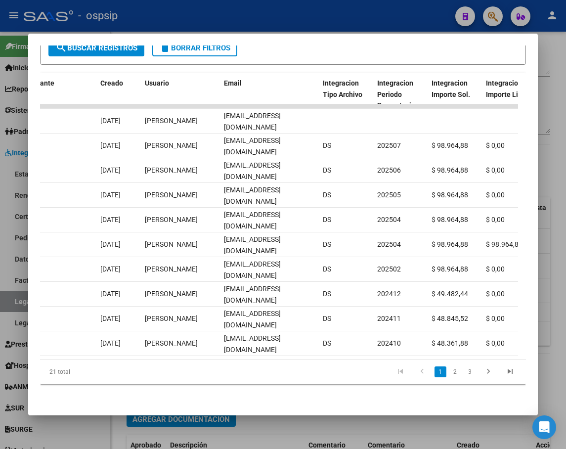
click at [376, 422] on div at bounding box center [283, 224] width 566 height 449
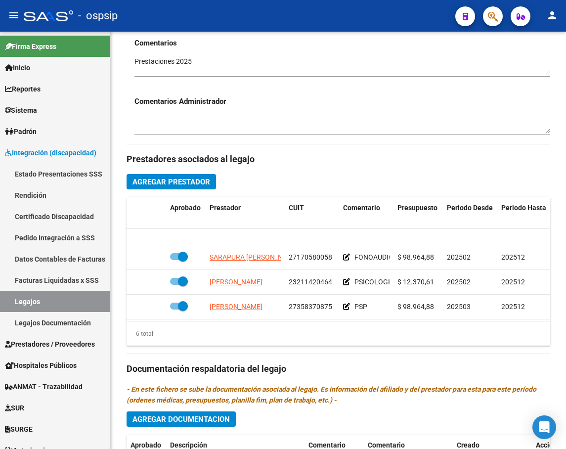
scroll to position [49, 0]
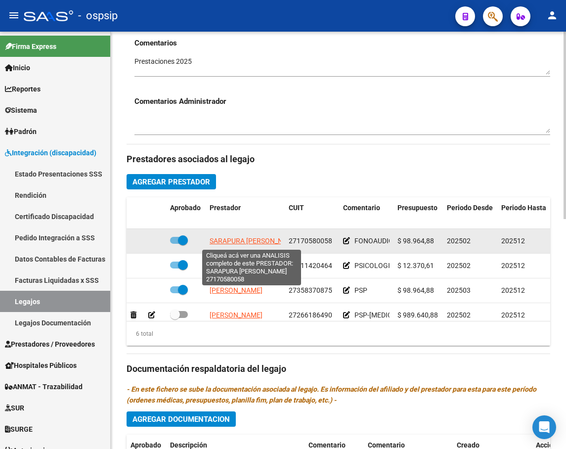
click at [231, 242] on span "SARAPURA MARTA ISABEL" at bounding box center [254, 241] width 89 height 8
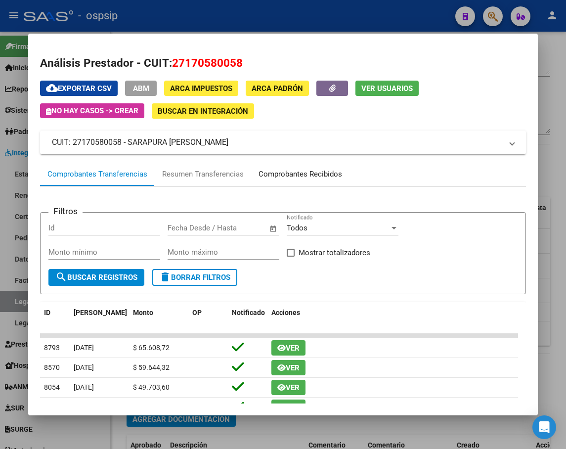
click at [293, 168] on div "Comprobantes Recibidos" at bounding box center [300, 174] width 98 height 24
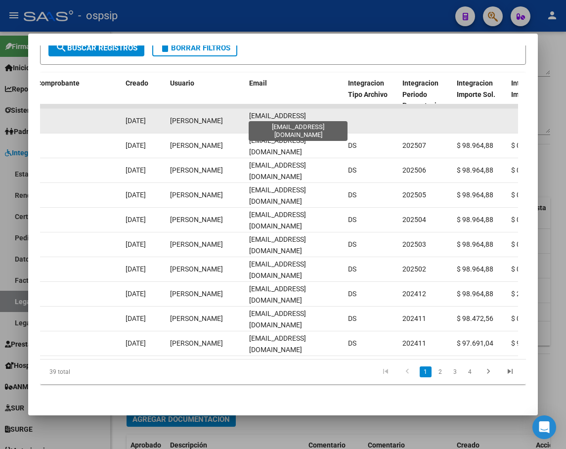
scroll to position [0, 6]
drag, startPoint x: 246, startPoint y: 112, endPoint x: 363, endPoint y: 106, distance: 117.3
click at [363, 109] on div "88647 A01 - OSPSIP Integración - Discapacidad Factura C: 1 - 791 $ 98.964,88 01…" at bounding box center [62, 121] width 2136 height 25
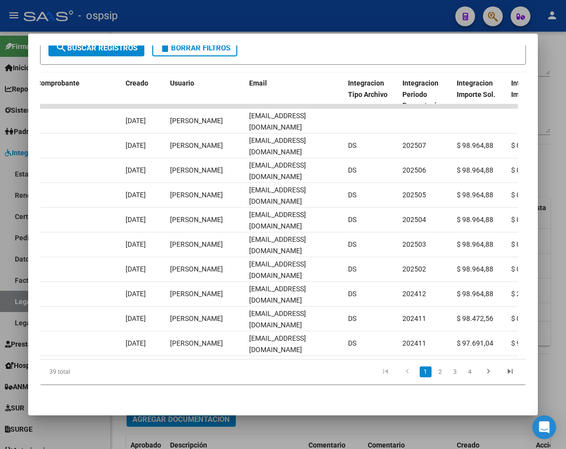
click at [387, 421] on div at bounding box center [283, 224] width 566 height 449
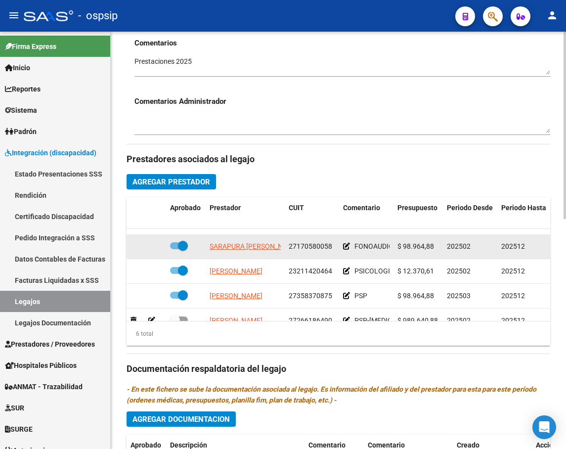
scroll to position [67, 0]
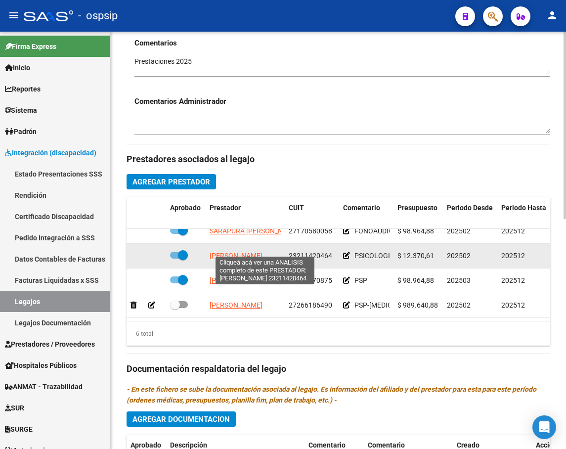
click at [243, 252] on span "MASCAROS MARCELA ALEJANDRA" at bounding box center [236, 256] width 53 height 8
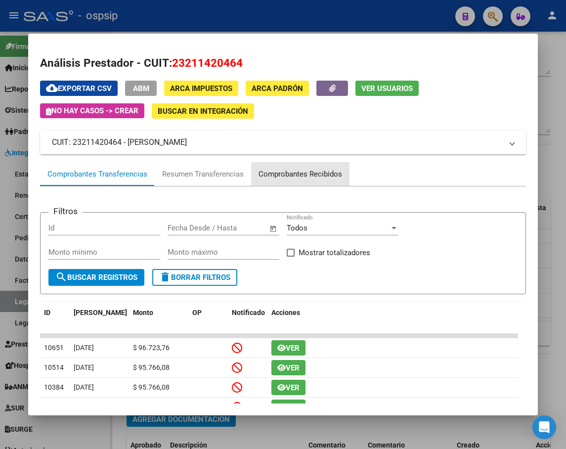
click at [275, 168] on div "Comprobantes Recibidos" at bounding box center [300, 174] width 98 height 24
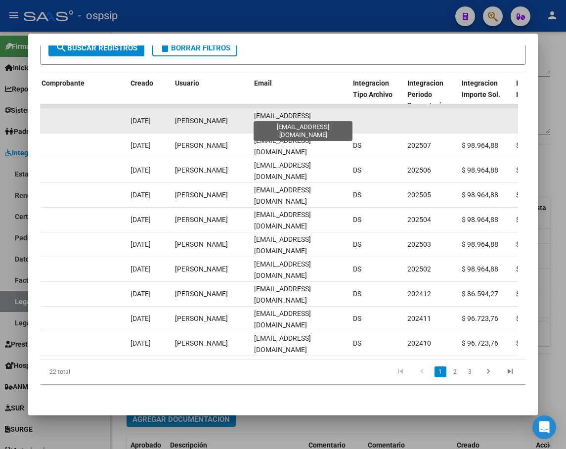
scroll to position [0, 3]
drag, startPoint x: 251, startPoint y: 111, endPoint x: 364, endPoint y: 115, distance: 112.8
click at [364, 115] on div "88810 Integración - Discapacidad Factura C: 1 - 482 $ 98.964,88 01/09/2025 02/0…" at bounding box center [67, 121] width 2136 height 25
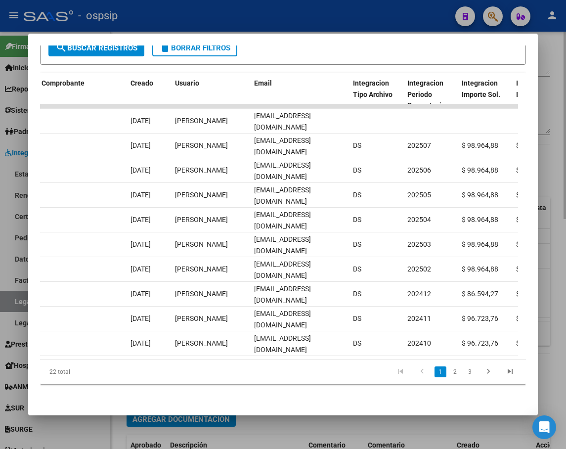
click at [393, 425] on div at bounding box center [283, 224] width 566 height 449
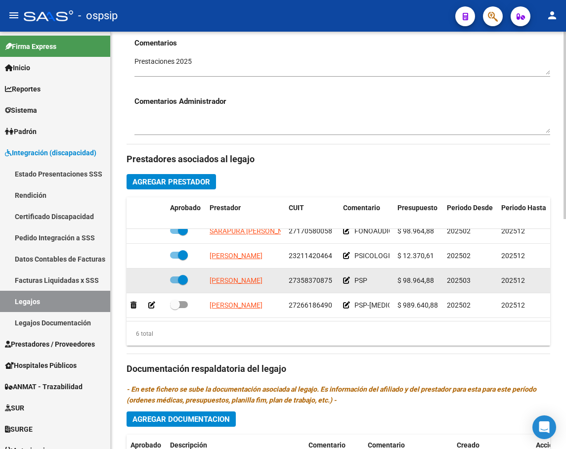
scroll to position [396, 0]
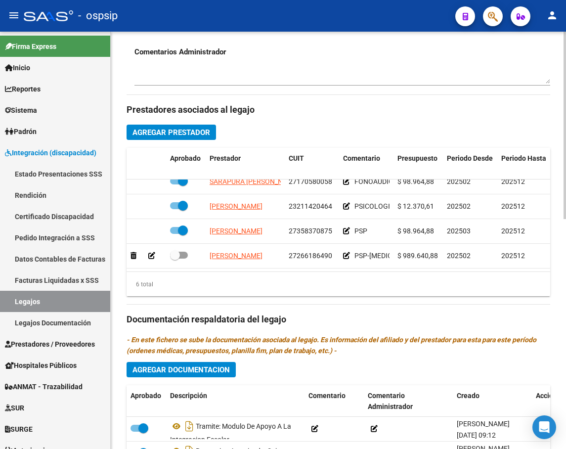
click at [360, 310] on div "Prestadores asociados al legajo Agregar Prestador Aprobado Prestador CUIT Comen…" at bounding box center [339, 318] width 424 height 446
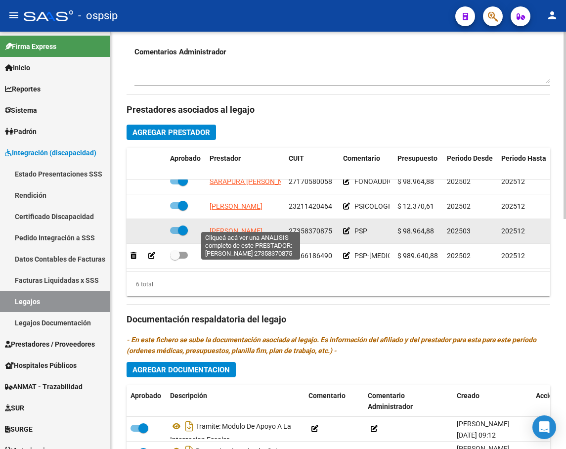
click at [255, 227] on span "BUSTOS NATALIA MAGALI" at bounding box center [236, 231] width 53 height 8
type textarea "27358370875"
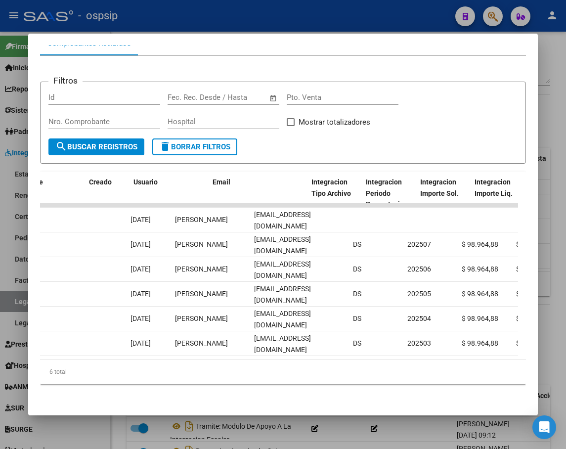
scroll to position [0, 1032]
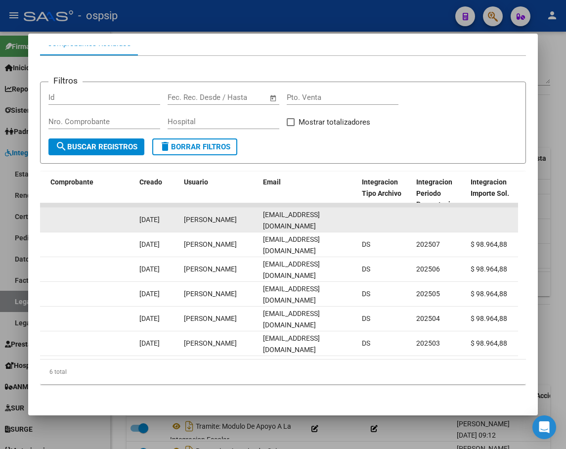
drag, startPoint x: 263, startPoint y: 212, endPoint x: 353, endPoint y: 211, distance: 91.0
click at [353, 211] on datatable-body-cell "nabustosoviedo@gmail.com" at bounding box center [308, 220] width 99 height 24
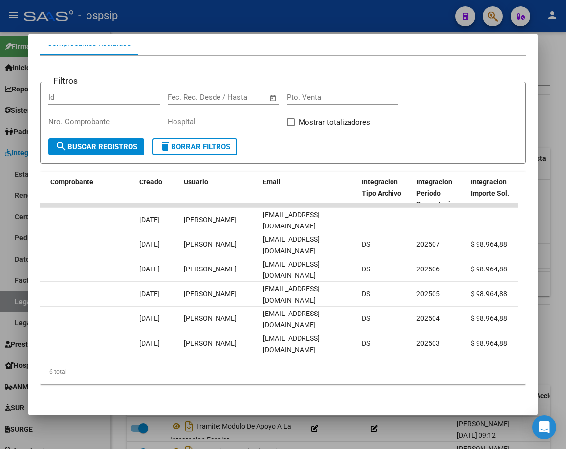
click at [544, 130] on div at bounding box center [283, 224] width 566 height 449
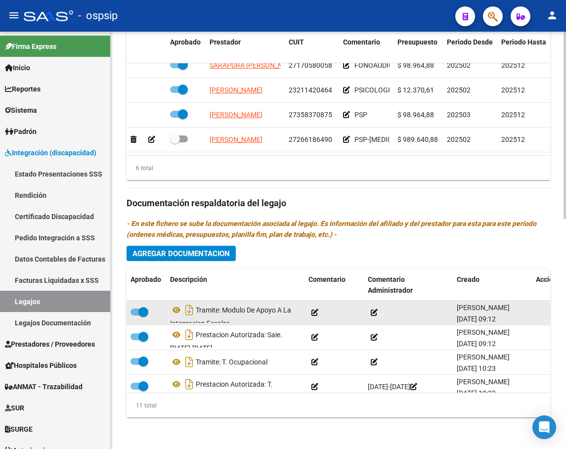
scroll to position [513, 0]
click at [175, 310] on icon at bounding box center [176, 310] width 13 height 12
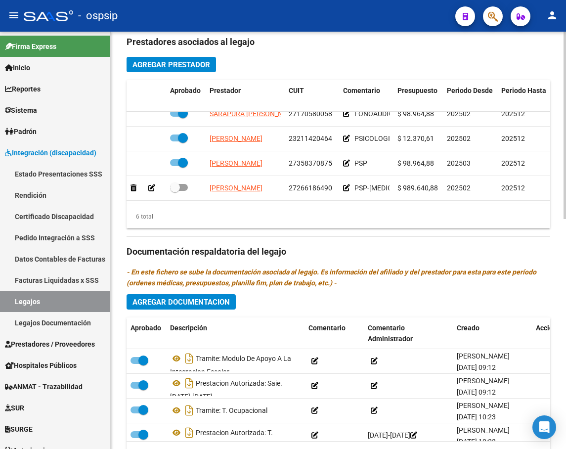
scroll to position [67, 0]
click at [383, 45] on h3 "Prestadores asociados al legajo" at bounding box center [339, 42] width 424 height 14
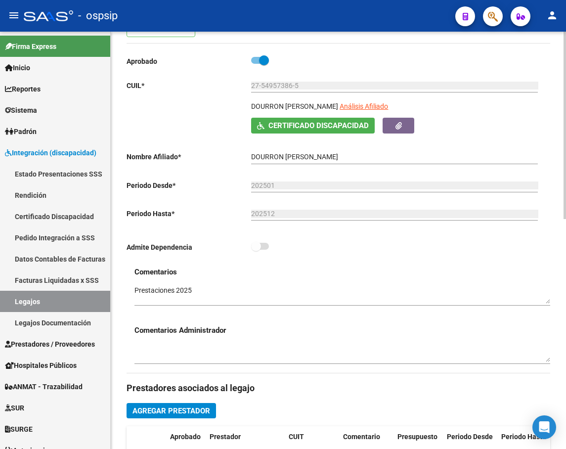
scroll to position [0, 0]
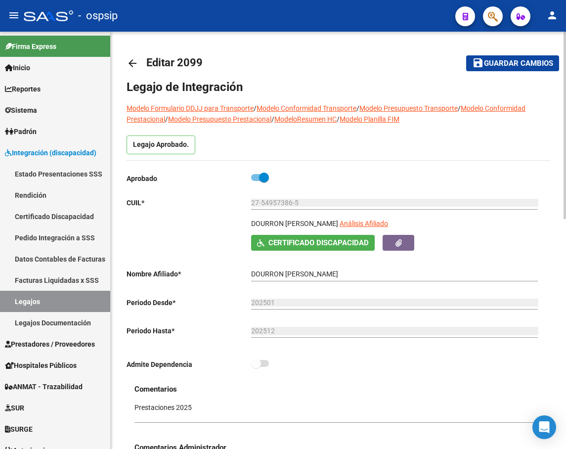
click at [389, 176] on div "Aprobado" at bounding box center [335, 181] width 416 height 18
click at [35, 305] on link "Legajos" at bounding box center [55, 301] width 110 height 21
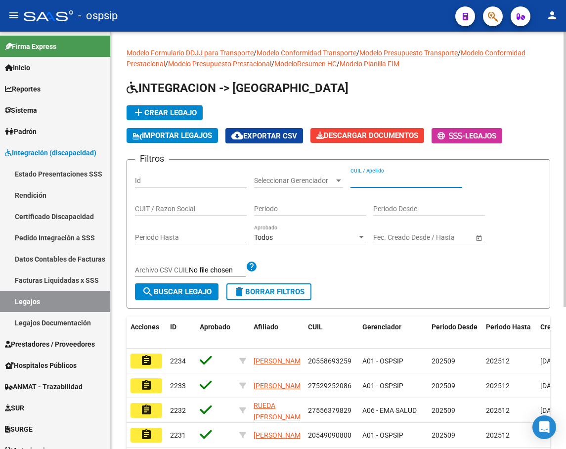
paste input "20531315872"
type input "20531315872"
click at [203, 296] on span "search Buscar Legajo" at bounding box center [177, 291] width 70 height 9
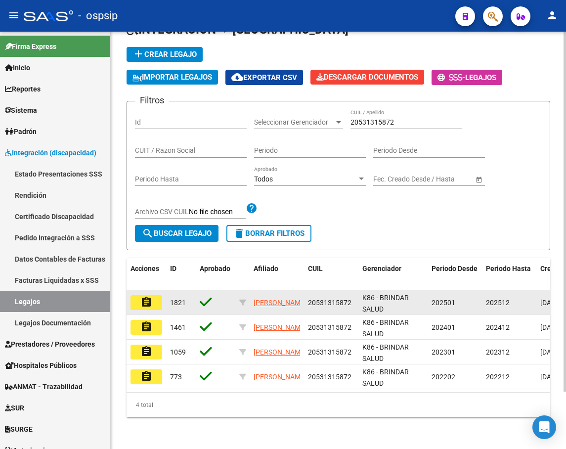
scroll to position [67, 0]
click at [150, 299] on mat-icon "assignment" at bounding box center [146, 302] width 12 height 12
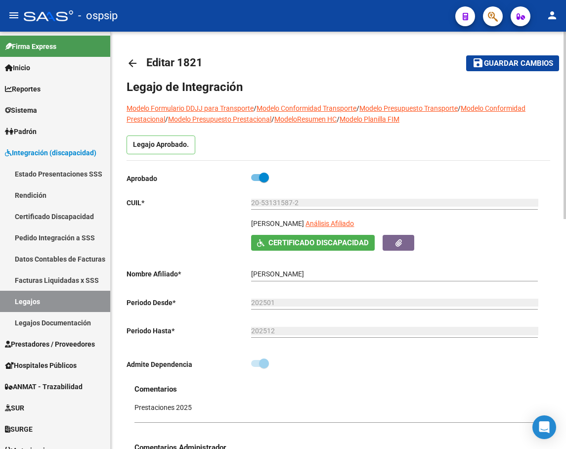
drag, startPoint x: 485, startPoint y: 157, endPoint x: 485, endPoint y: 183, distance: 26.2
click at [485, 157] on div "Legajo Aprobado." at bounding box center [339, 147] width 424 height 25
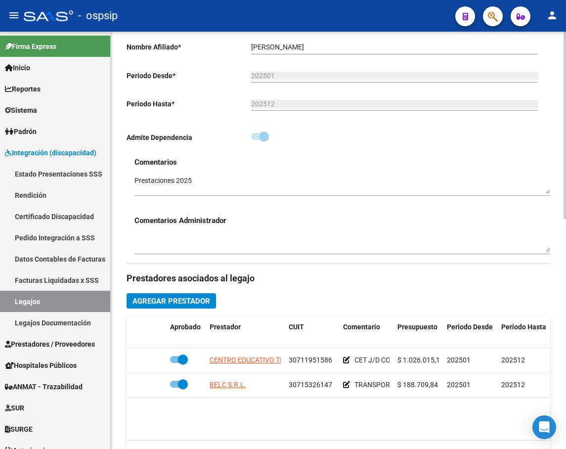
scroll to position [297, 0]
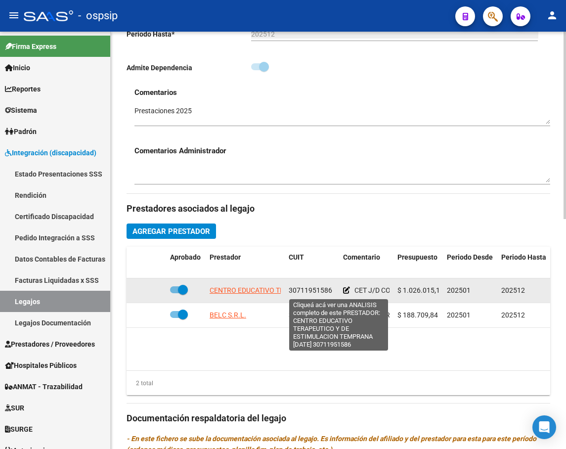
click at [260, 293] on span "CENTRO EDUCATIVO TERAPEUTICO Y DE ESTIMULACION TEMPRANA SAN MIGUEL" at bounding box center [351, 290] width 283 height 8
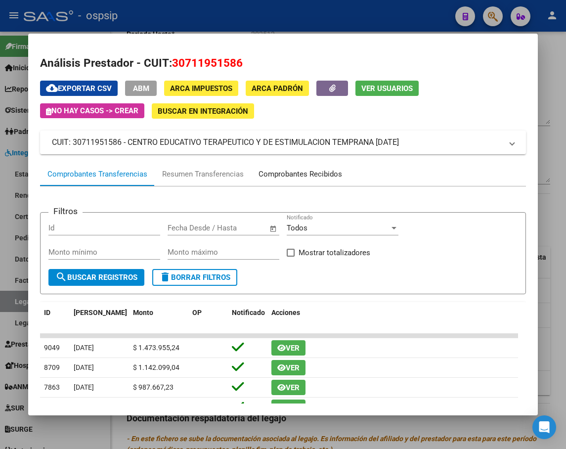
click at [341, 175] on div "Comprobantes Recibidos" at bounding box center [301, 174] width 84 height 11
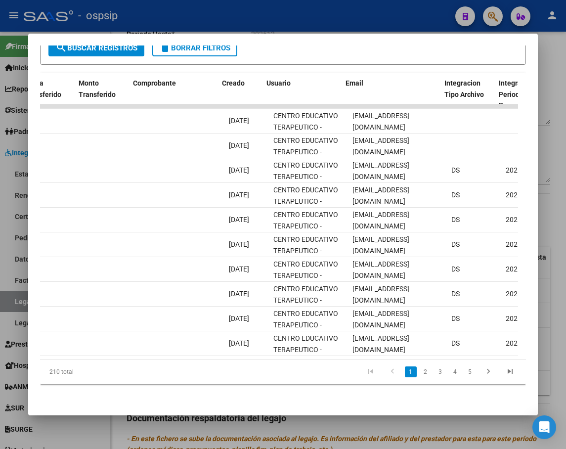
scroll to position [0, 1011]
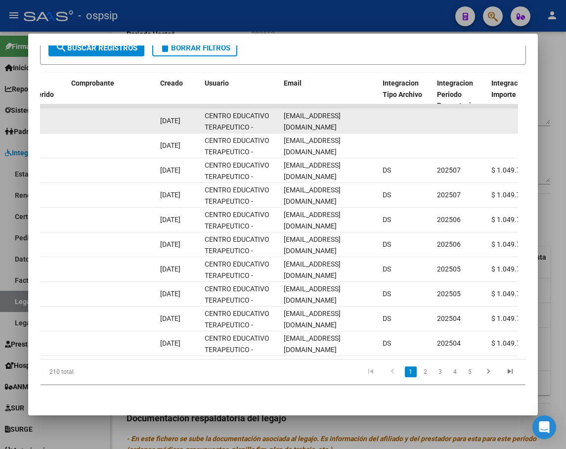
drag, startPoint x: 284, startPoint y: 113, endPoint x: 391, endPoint y: 114, distance: 107.3
click at [391, 114] on div "88589 A01 - OSPSIP Integración - Discapacidad Factura C: 3 - 6791 $ 1.049.788,3…" at bounding box center [97, 121] width 2136 height 25
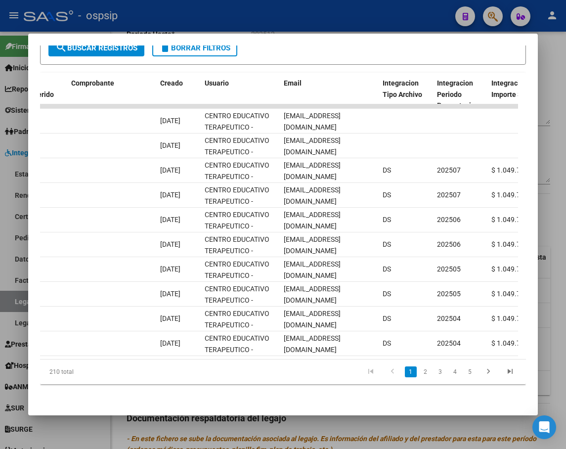
click at [550, 305] on div at bounding box center [283, 224] width 566 height 449
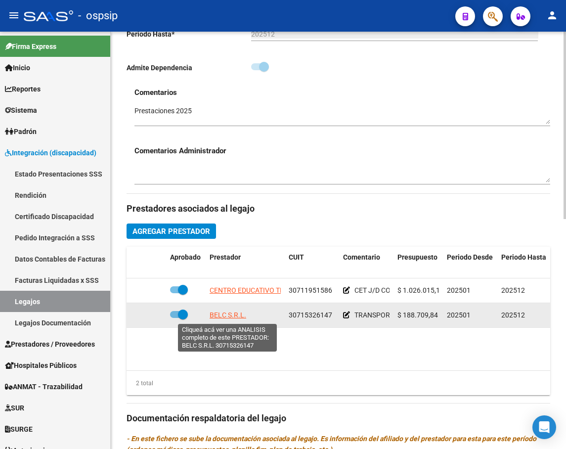
click at [233, 317] on span "BELC S.R.L." at bounding box center [228, 315] width 37 height 8
type textarea "30715326147"
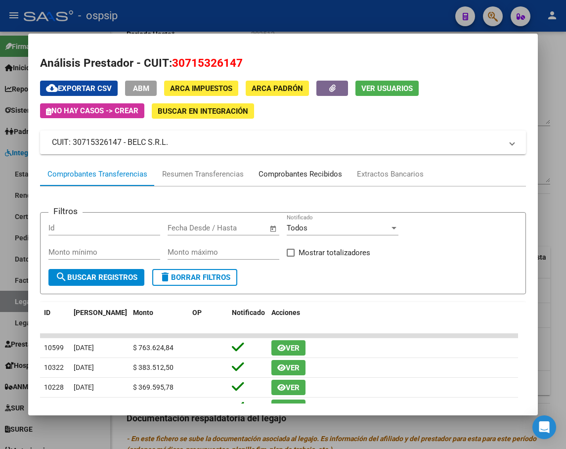
click at [308, 173] on div "Comprobantes Recibidos" at bounding box center [301, 174] width 84 height 11
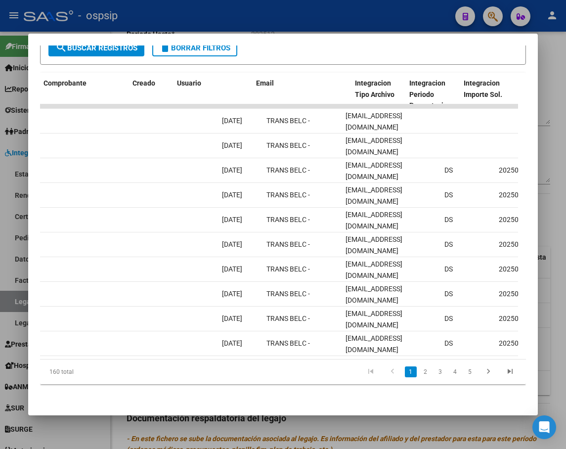
scroll to position [0, 1096]
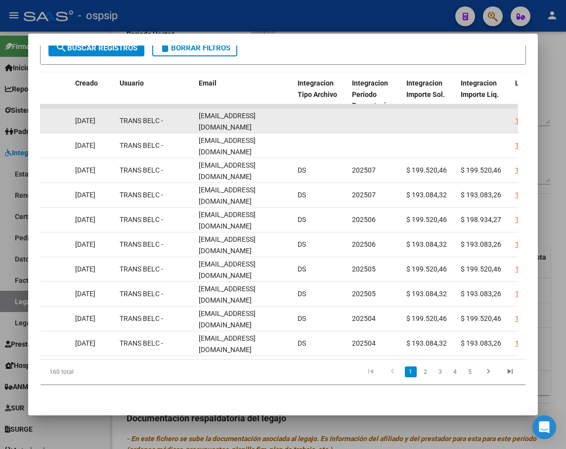
drag, startPoint x: 198, startPoint y: 114, endPoint x: 276, endPoint y: 108, distance: 78.4
click at [276, 109] on datatable-body-cell "klianio@hotmail.com" at bounding box center [244, 121] width 99 height 24
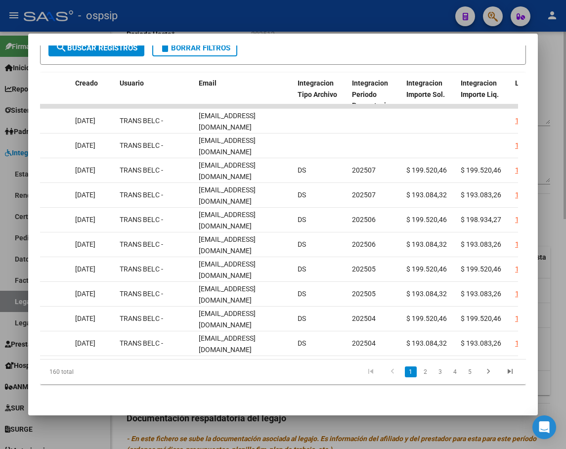
drag, startPoint x: 550, startPoint y: 141, endPoint x: 555, endPoint y: 143, distance: 5.3
click at [550, 141] on div at bounding box center [283, 224] width 566 height 449
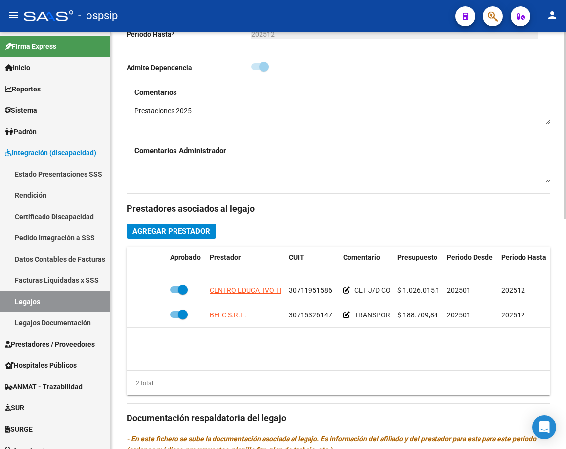
click at [447, 353] on datatable-body "CENTRO EDUCATIVO TERAPEUTICO Y DE ESTIMULACION TEMPRANA SAN MIGUEL 30711951586 …" at bounding box center [339, 324] width 424 height 92
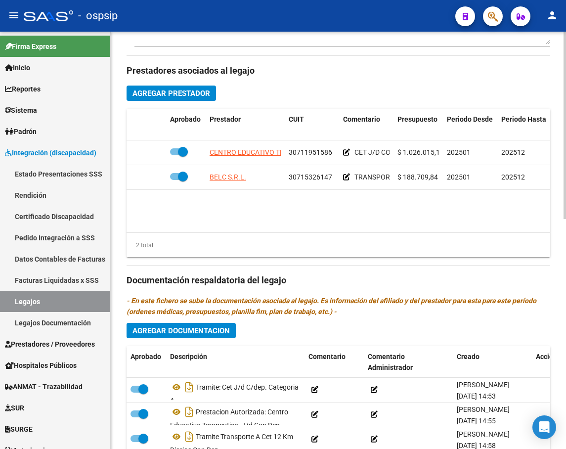
scroll to position [513, 0]
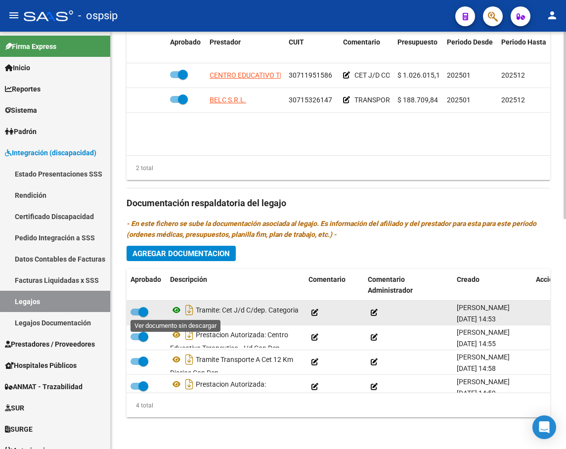
click at [179, 306] on icon at bounding box center [176, 310] width 13 height 12
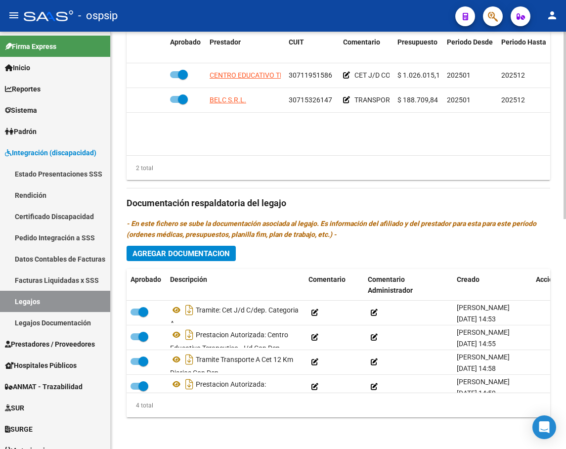
click at [426, 200] on h3 "Documentación respaldatoria del legajo" at bounding box center [339, 203] width 424 height 14
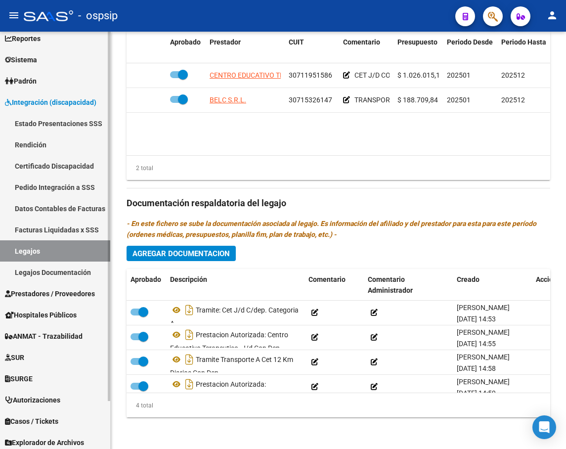
scroll to position [54, 0]
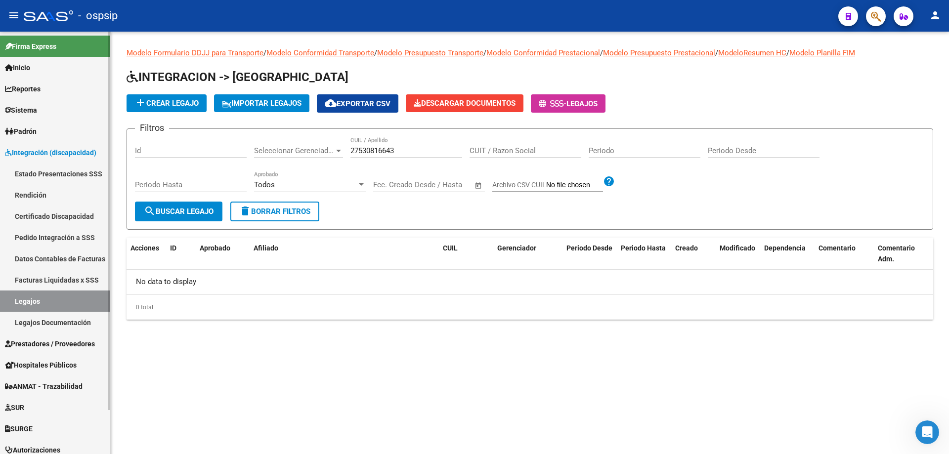
drag, startPoint x: 46, startPoint y: 300, endPoint x: 258, endPoint y: 243, distance: 219.1
click at [45, 300] on link "Legajos" at bounding box center [55, 301] width 110 height 21
drag, startPoint x: 406, startPoint y: 152, endPoint x: 288, endPoint y: 153, distance: 118.7
click at [290, 153] on div "Filtros Id Seleccionar Gerenciador Seleccionar Gerenciador 27530816643 CUIL / A…" at bounding box center [530, 169] width 790 height 65
paste input "27576847152"
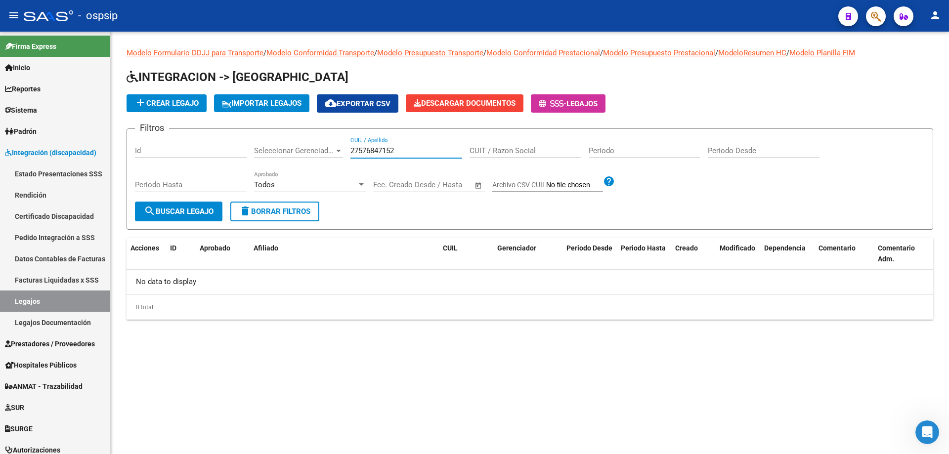
type input "27576847152"
click at [174, 219] on button "search Buscar Legajo" at bounding box center [179, 212] width 88 height 20
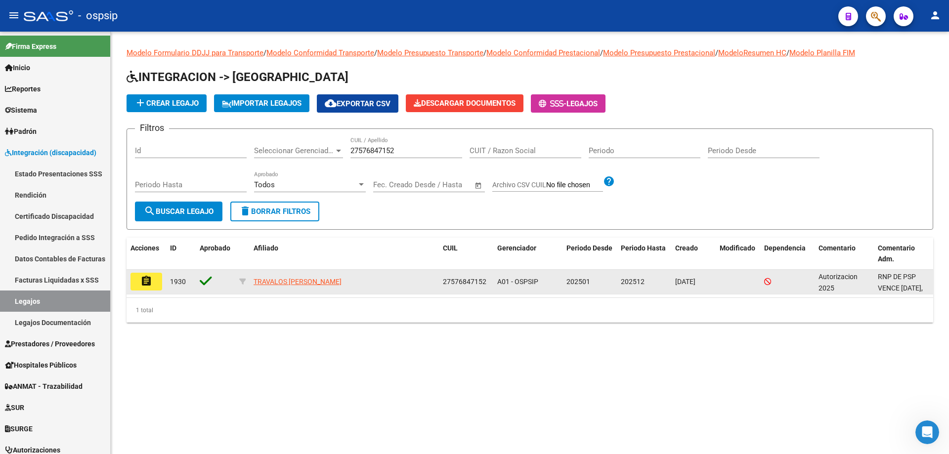
click at [154, 281] on button "assignment" at bounding box center [147, 282] width 32 height 18
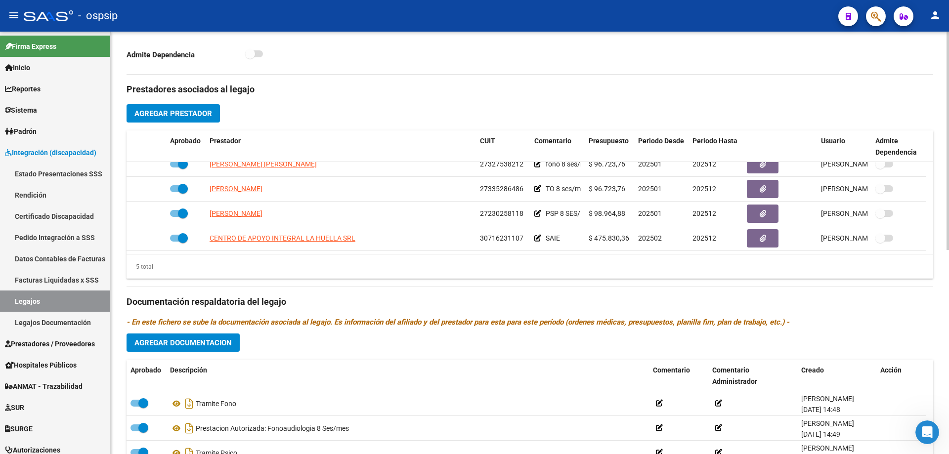
scroll to position [396, 0]
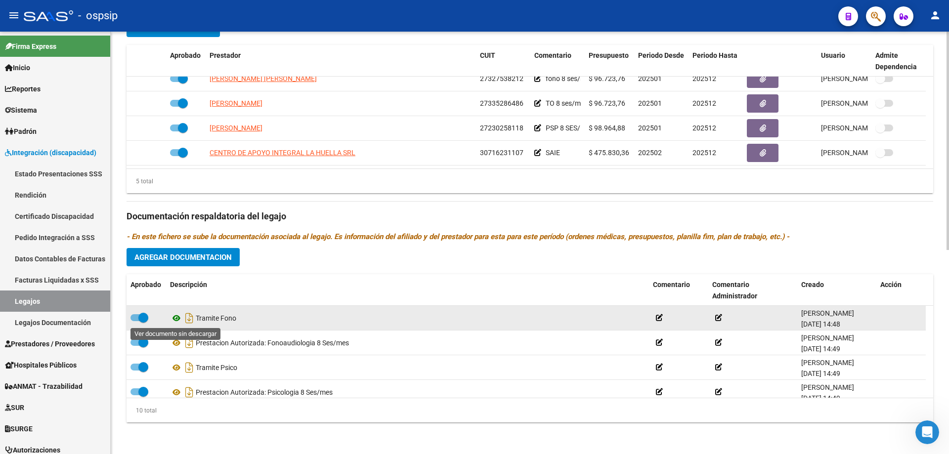
click at [176, 319] on icon at bounding box center [176, 318] width 13 height 12
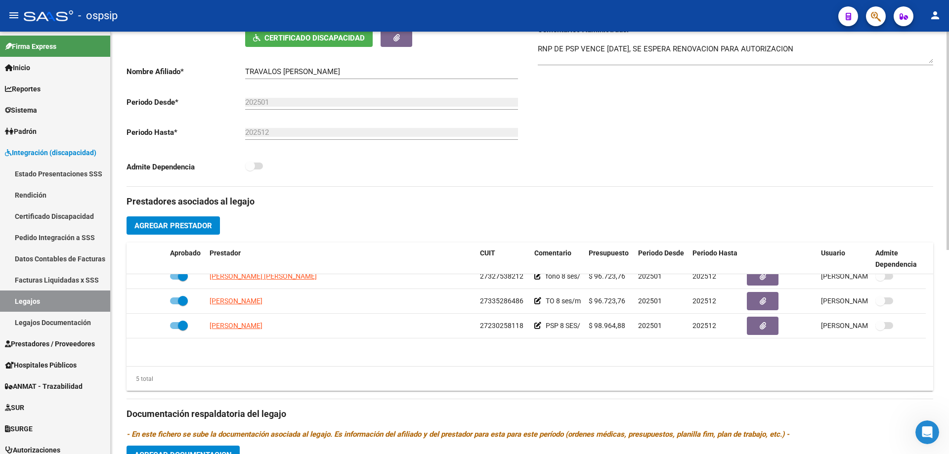
scroll to position [0, 0]
